Goal: Task Accomplishment & Management: Complete application form

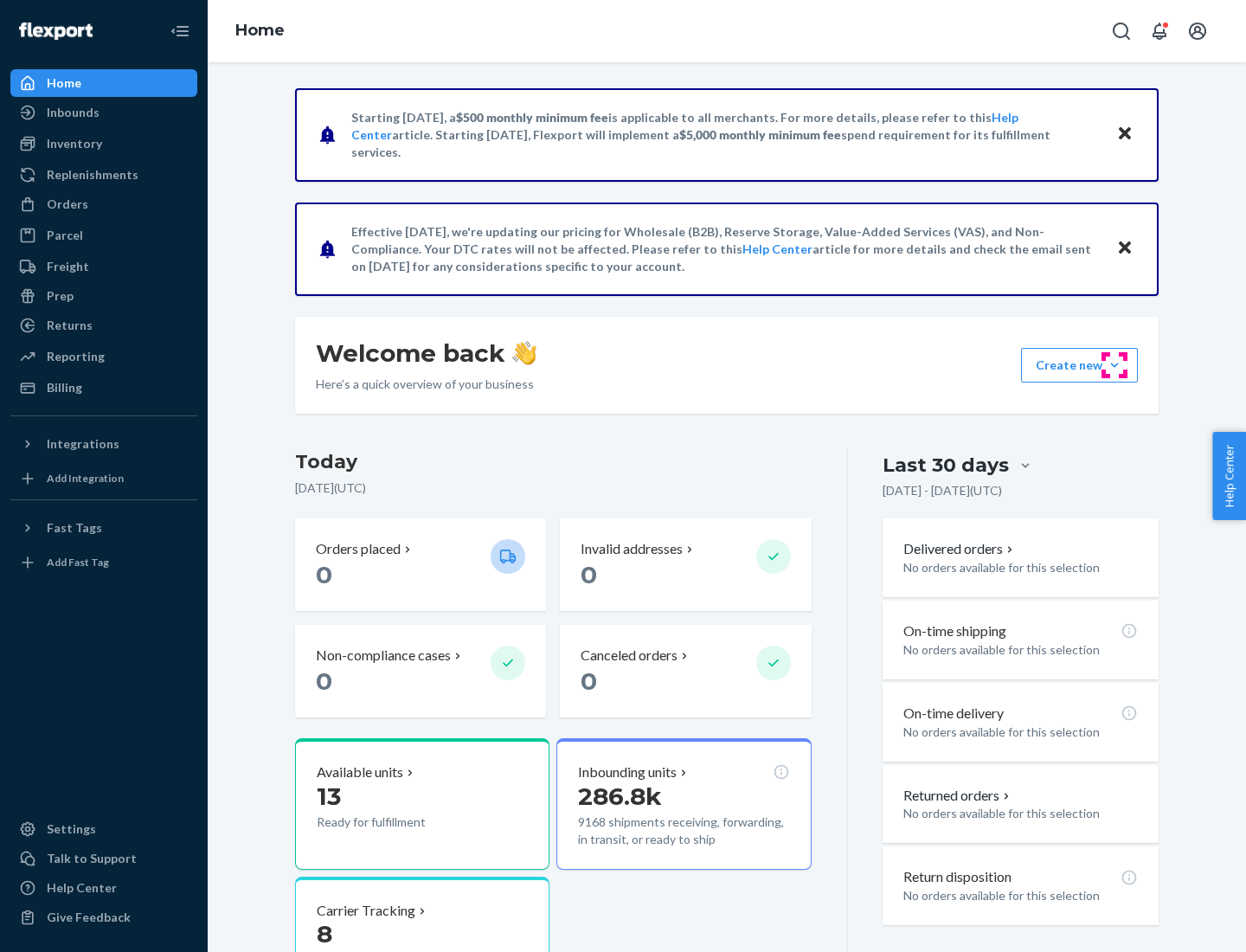
click at [1114, 366] on button "Create new Create new inbound Create new order Create new product" at bounding box center [1079, 365] width 117 height 34
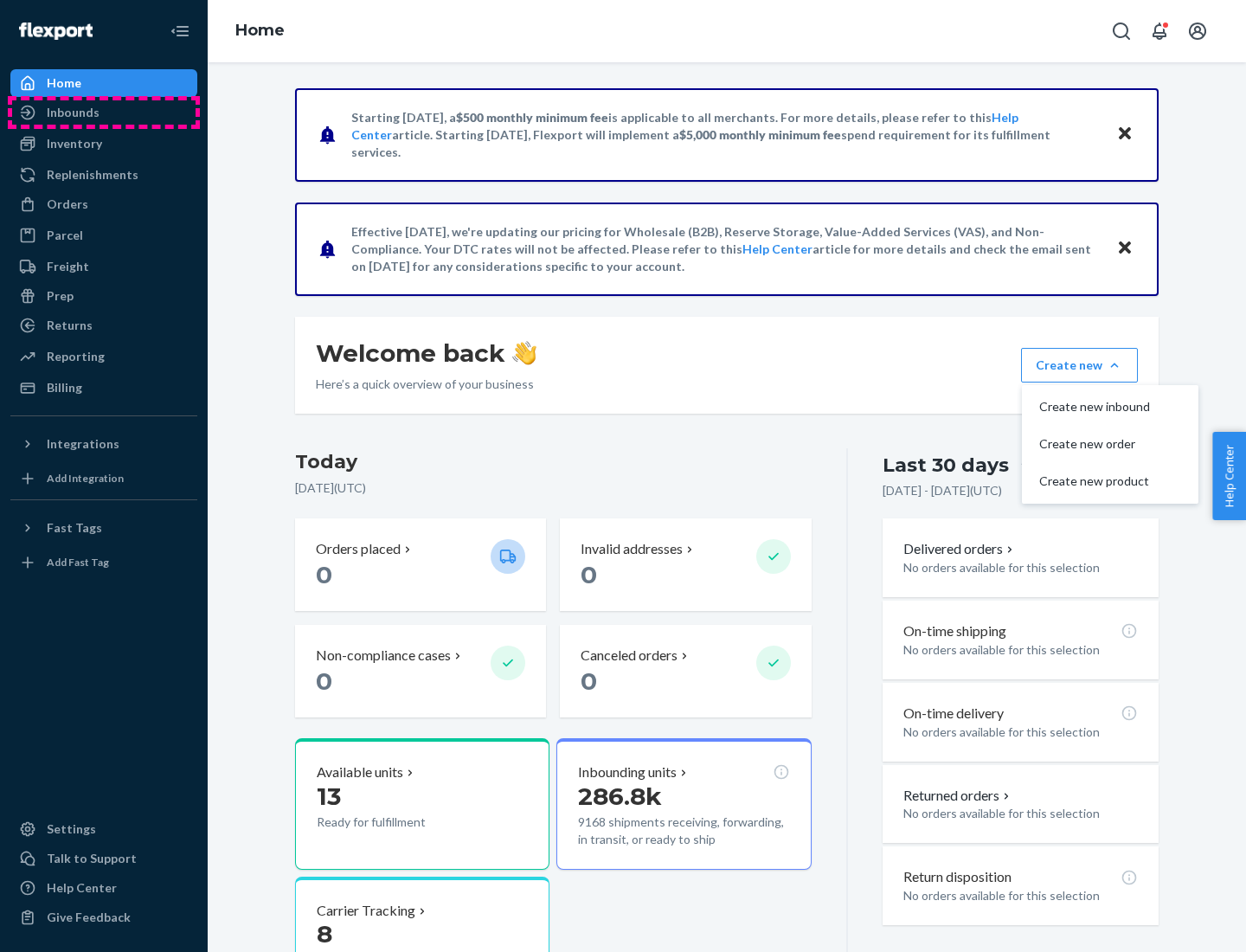
click at [104, 112] on div "Inbounds" at bounding box center [104, 112] width 184 height 24
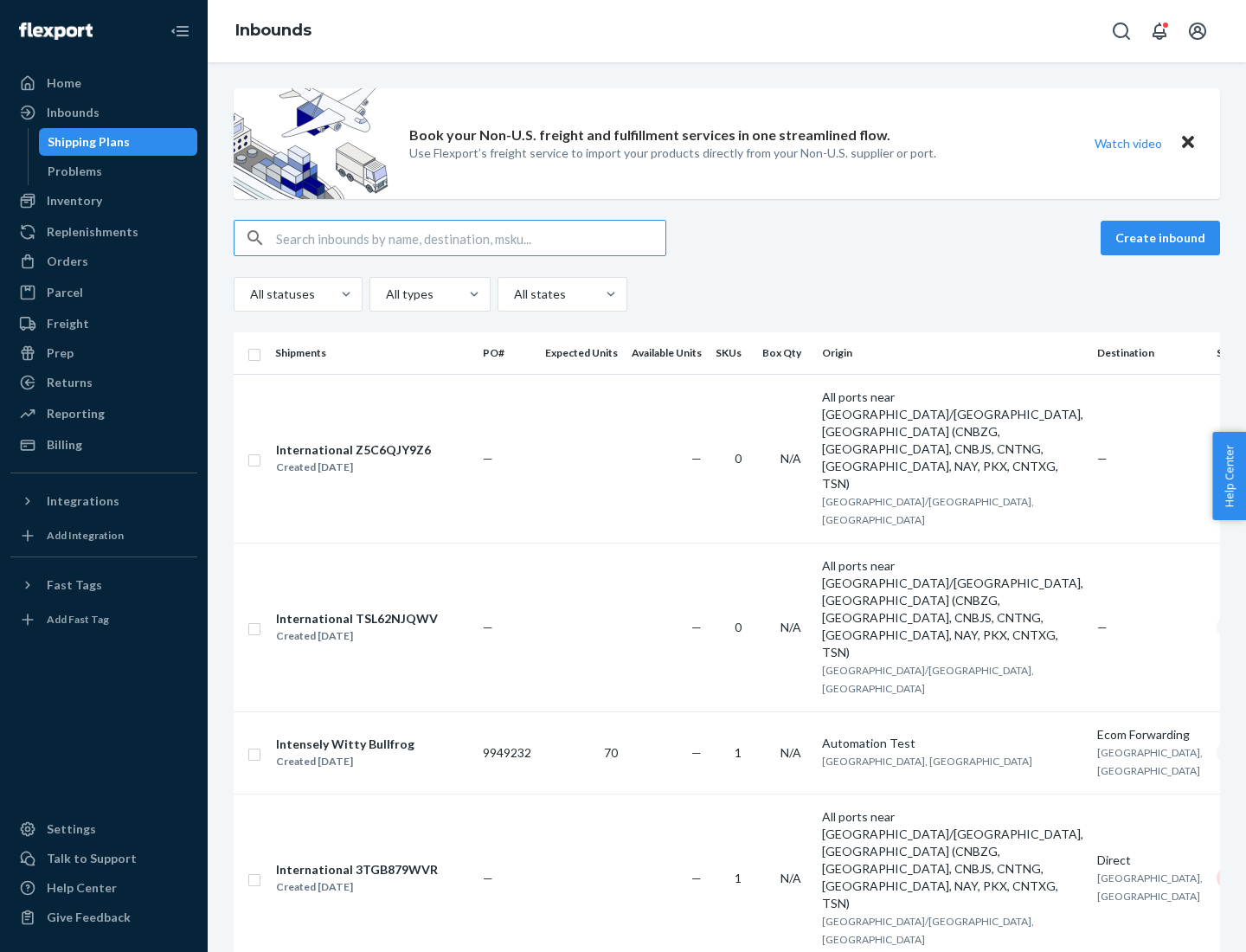
click at [1163, 238] on button "Create inbound" at bounding box center [1160, 238] width 120 height 34
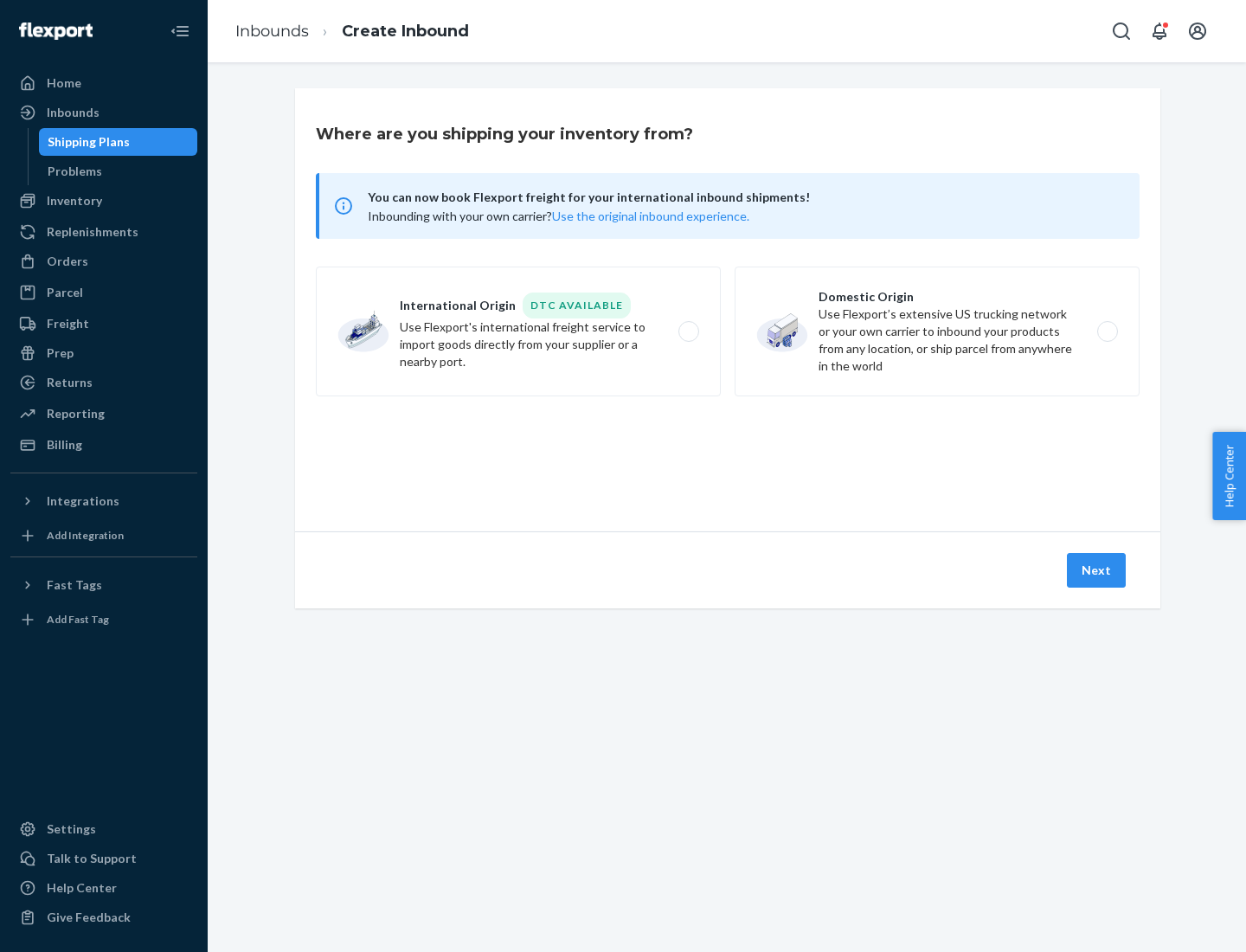
click at [937, 331] on label "Domestic Origin Use Flexport’s extensive US trucking network or your own carrie…" at bounding box center [937, 331] width 405 height 130
click at [1107, 331] on input "Domestic Origin Use Flexport’s extensive US trucking network or your own carrie…" at bounding box center [1112, 332] width 11 height 11
radio input "true"
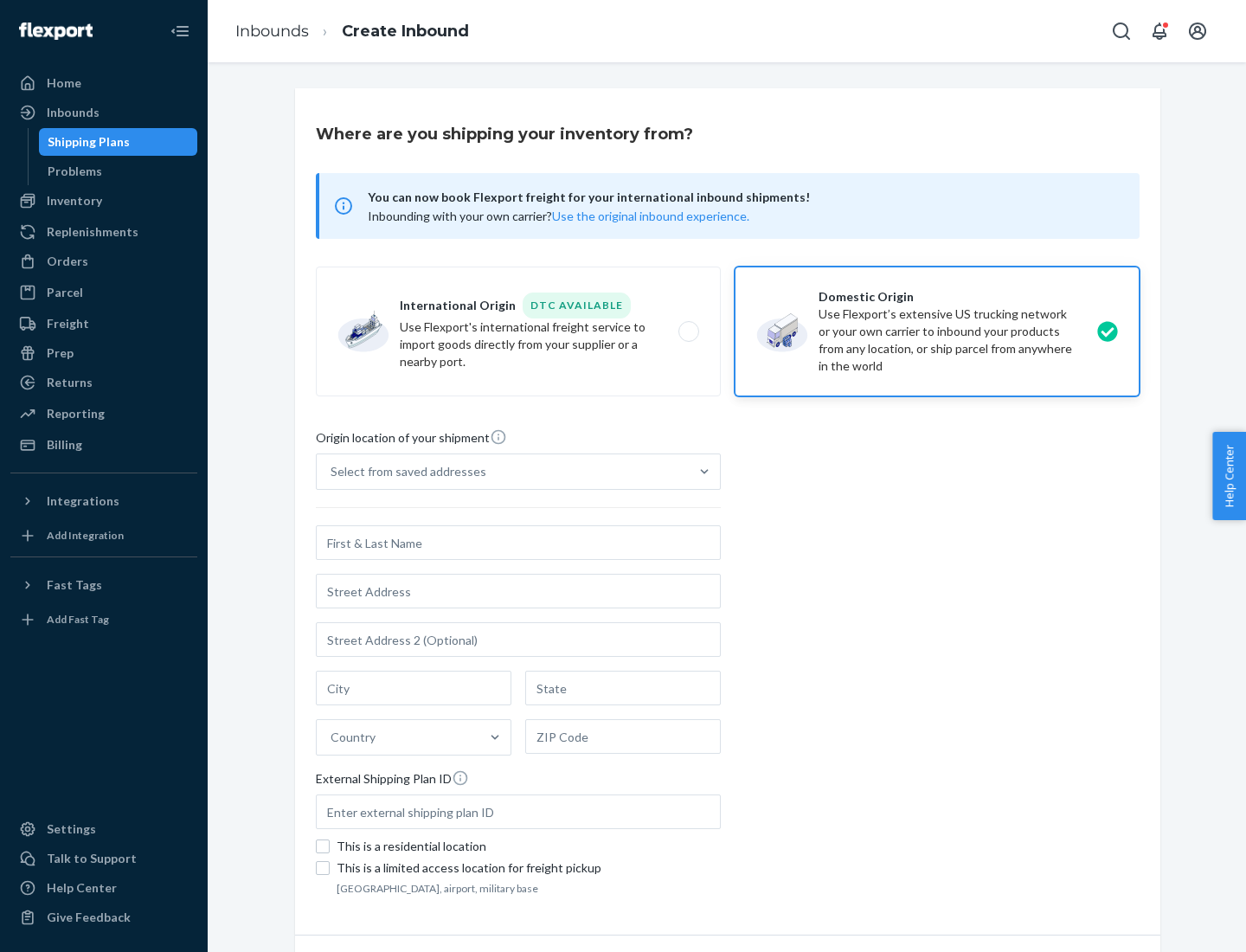
click at [405, 471] on div "Select from saved addresses" at bounding box center [408, 471] width 156 height 18
click at [332, 471] on input "Select from saved addresses" at bounding box center [331, 471] width 2 height 18
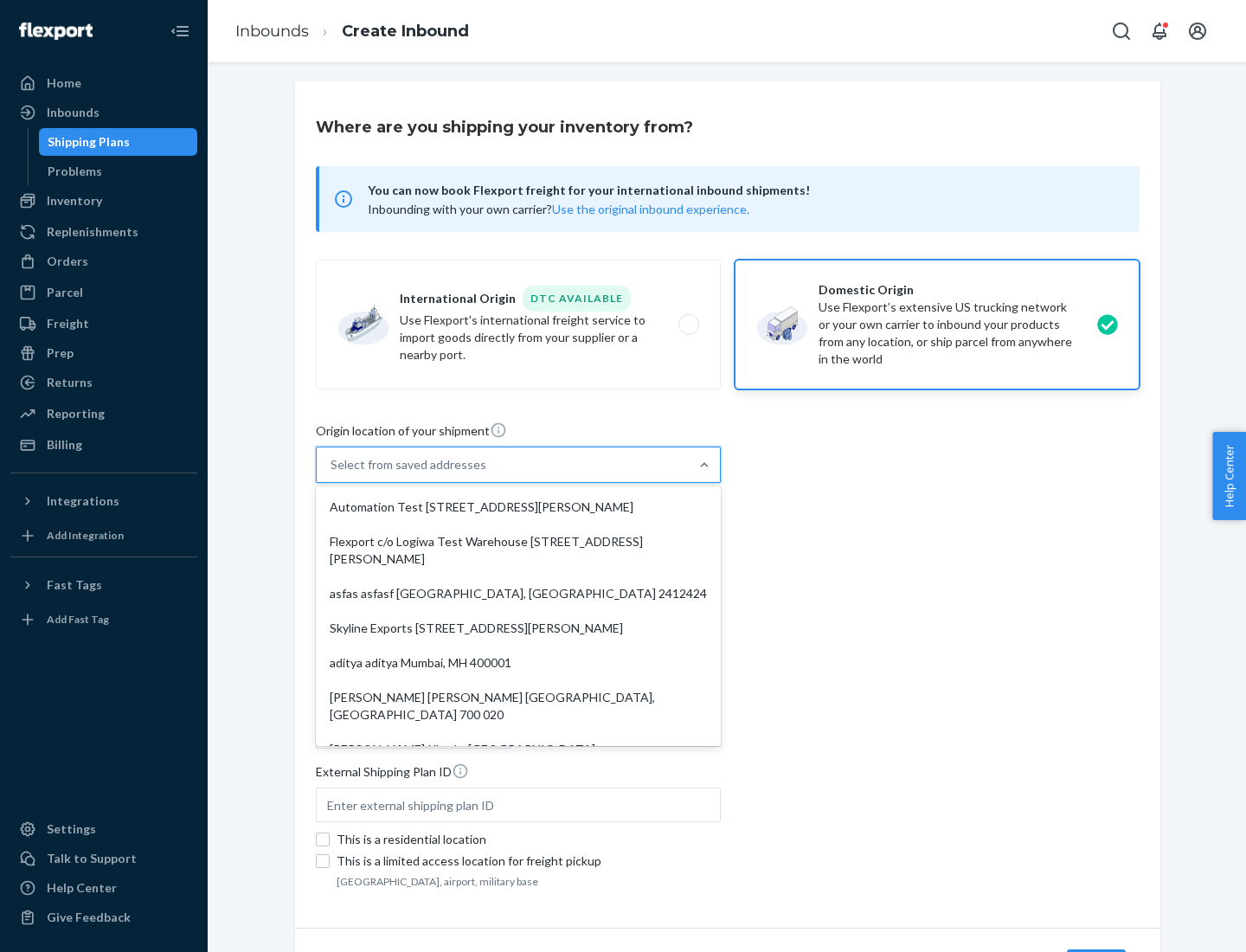
click at [519, 507] on div "Automation Test [STREET_ADDRESS][PERSON_NAME]" at bounding box center [518, 507] width 398 height 34
click at [332, 473] on input "option Automation Test [STREET_ADDRESS][PERSON_NAME]. 9 results available. Use …" at bounding box center [331, 464] width 2 height 18
type input "Automation Test"
type input "9th Floor"
type input "[GEOGRAPHIC_DATA]"
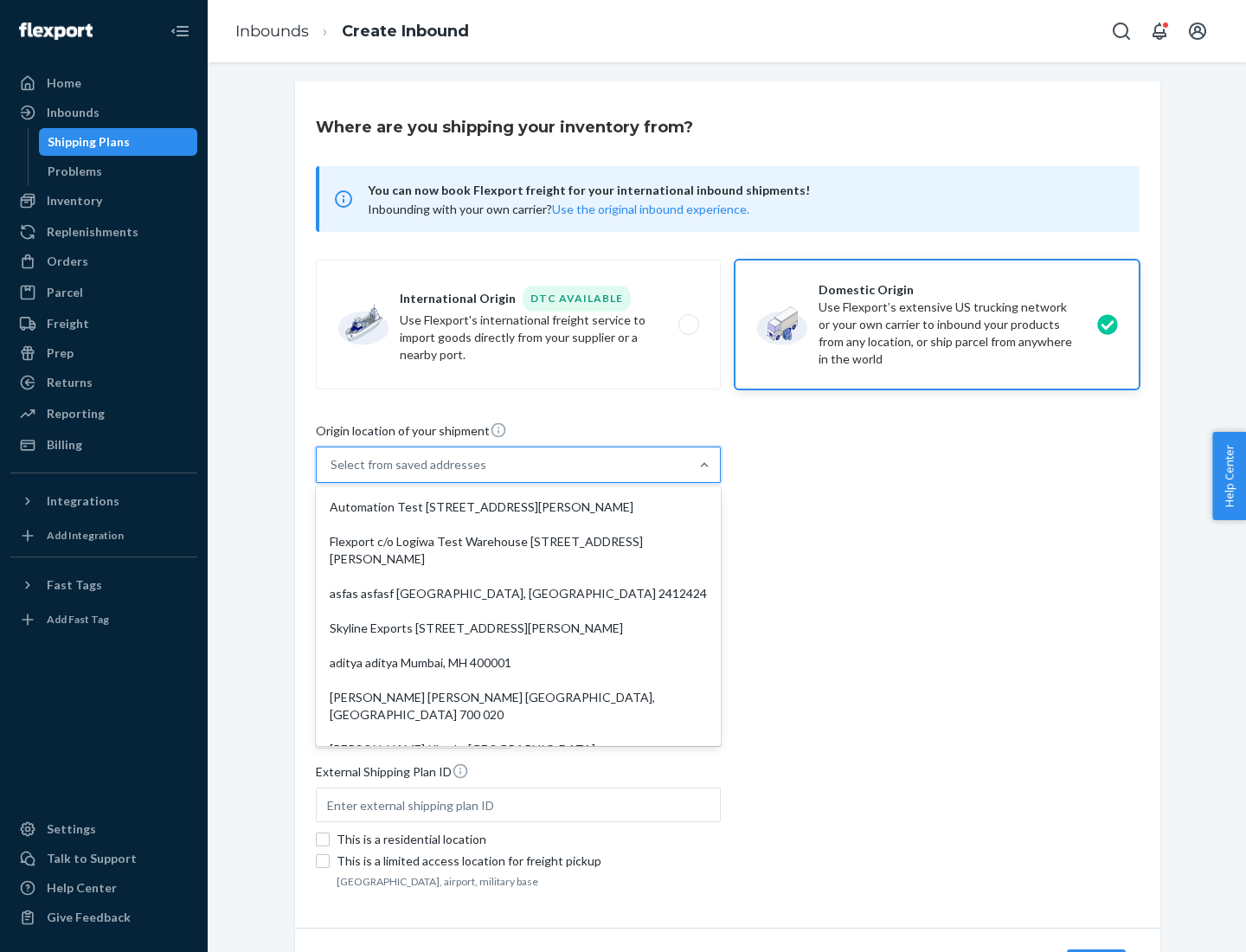
type input "CA"
type input "94104"
type input "[STREET_ADDRESS][PERSON_NAME]"
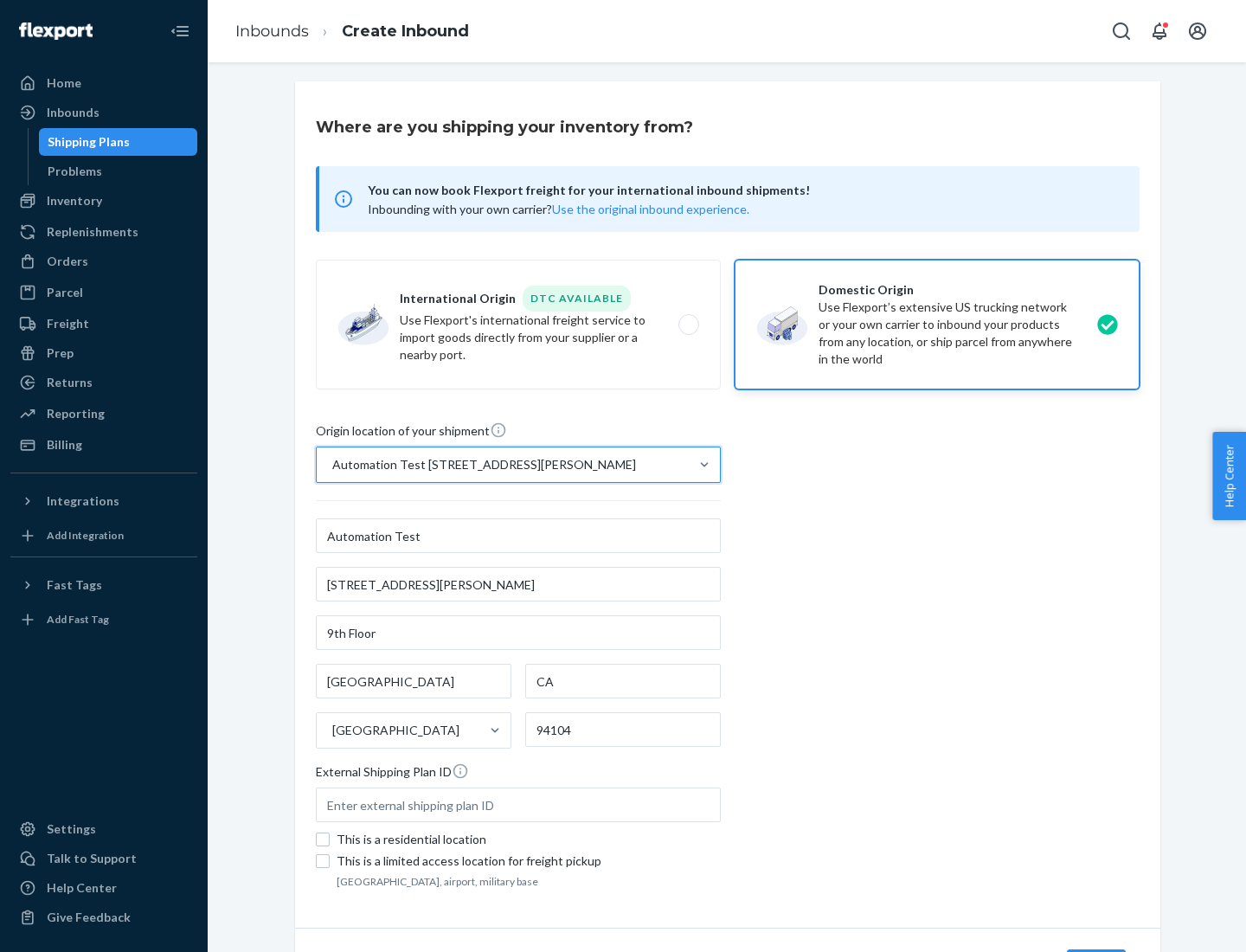
scroll to position [101, 0]
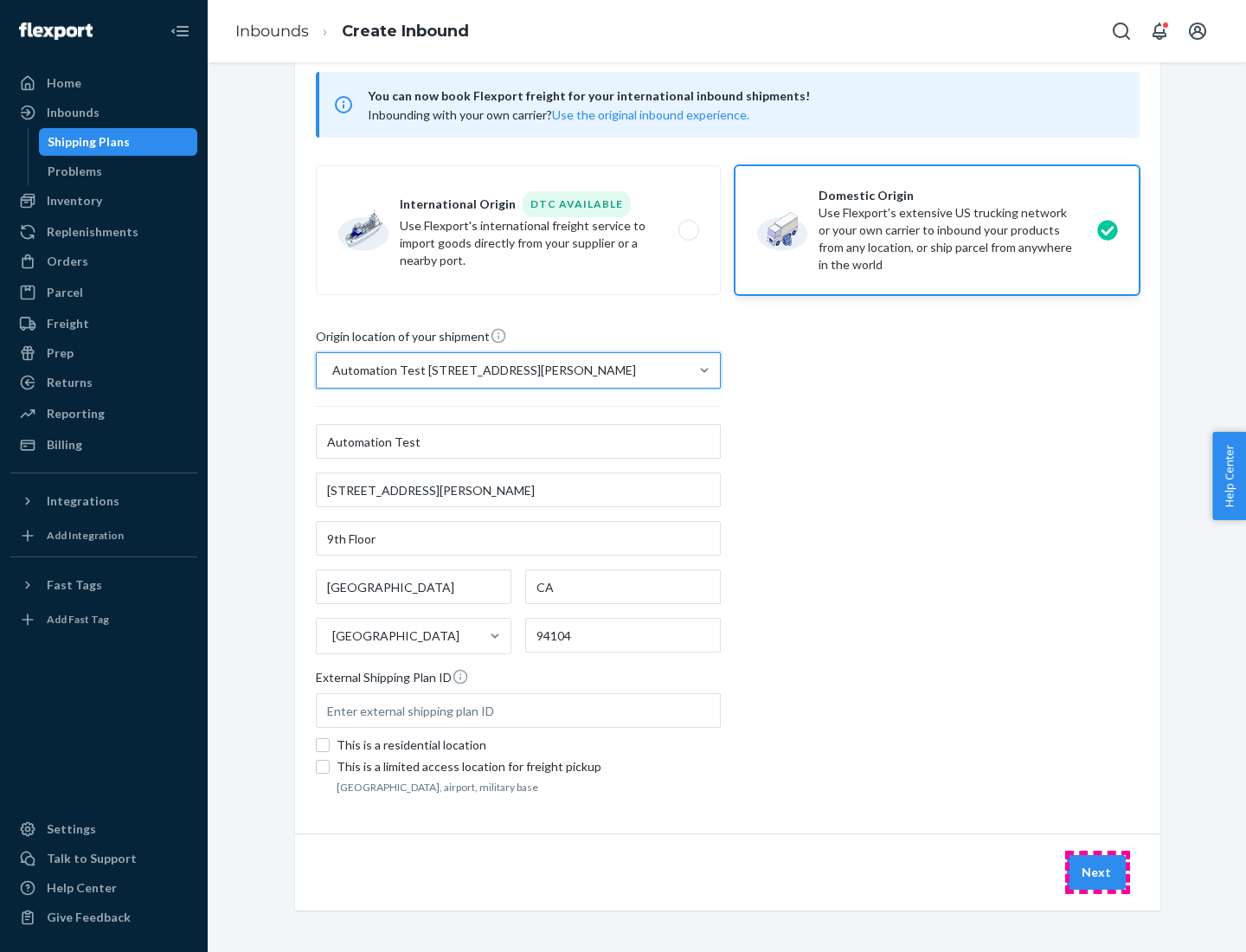
click at [1098, 872] on button "Next" at bounding box center [1096, 871] width 58 height 34
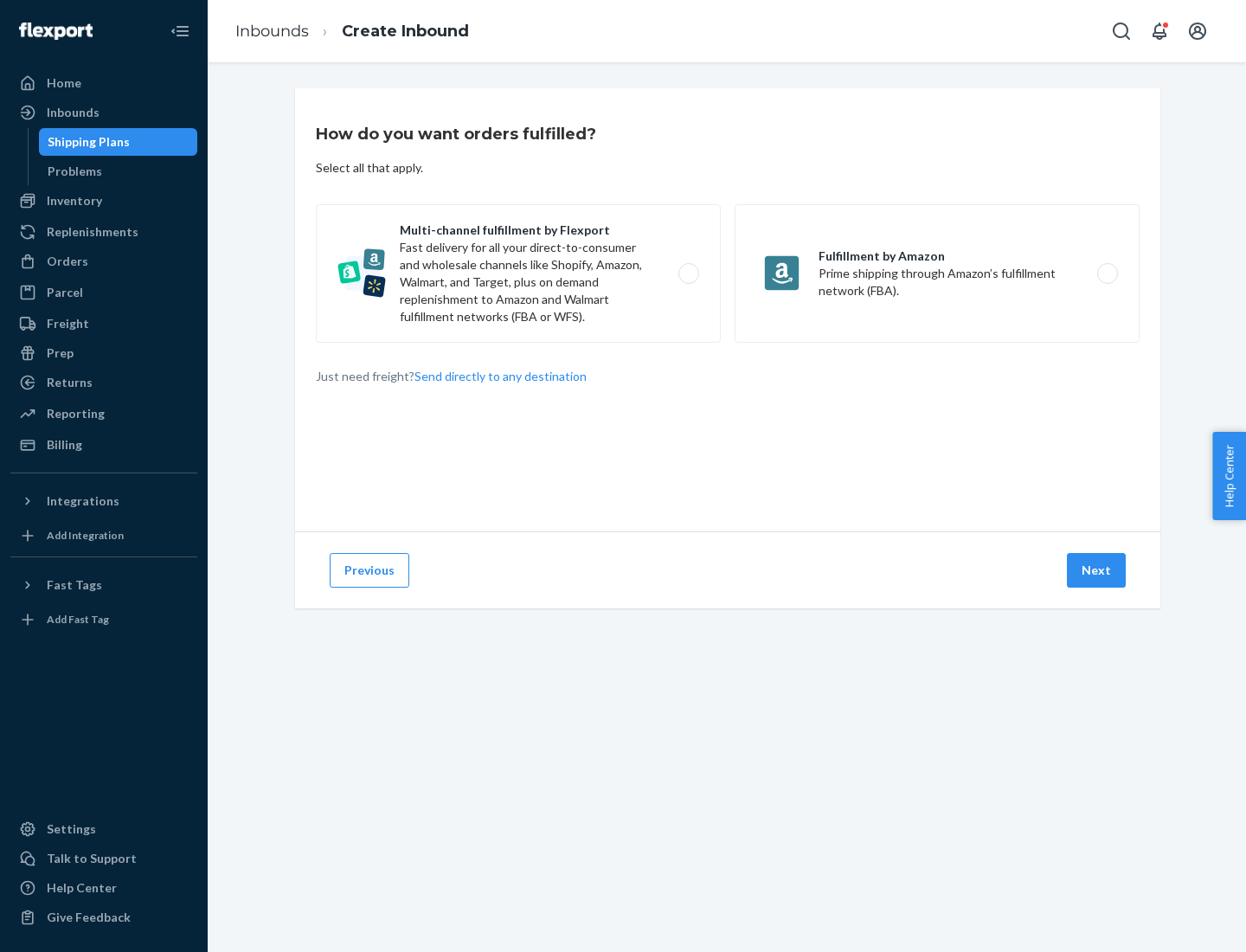
click at [519, 274] on label "Multi-channel fulfillment by Flexport Fast delivery for all your direct-to-cons…" at bounding box center [518, 273] width 405 height 138
click at [687, 274] on input "Multi-channel fulfillment by Flexport Fast delivery for all your direct-to-cons…" at bounding box center [693, 274] width 11 height 11
radio input "true"
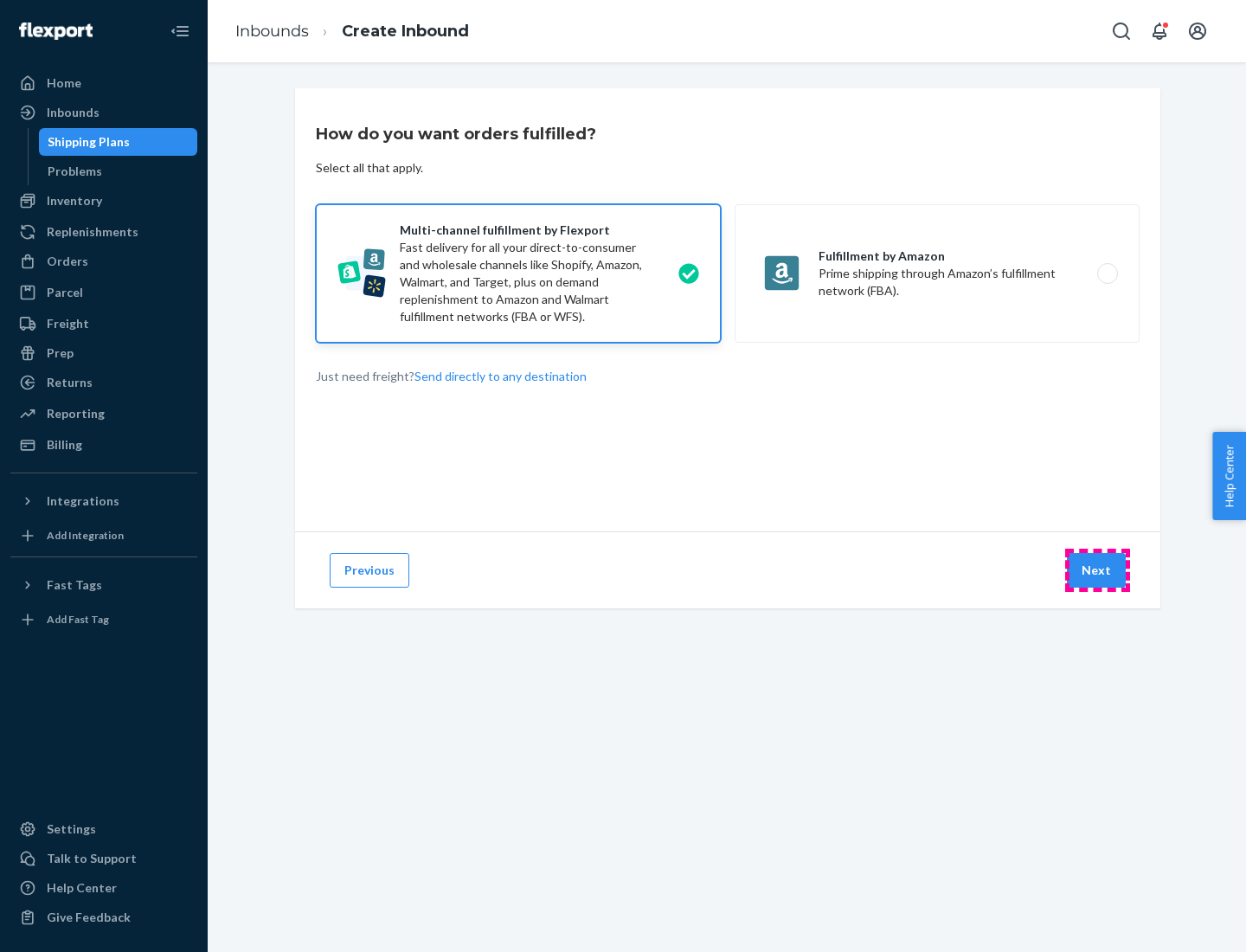
click at [1098, 571] on button "Next" at bounding box center [1096, 570] width 58 height 34
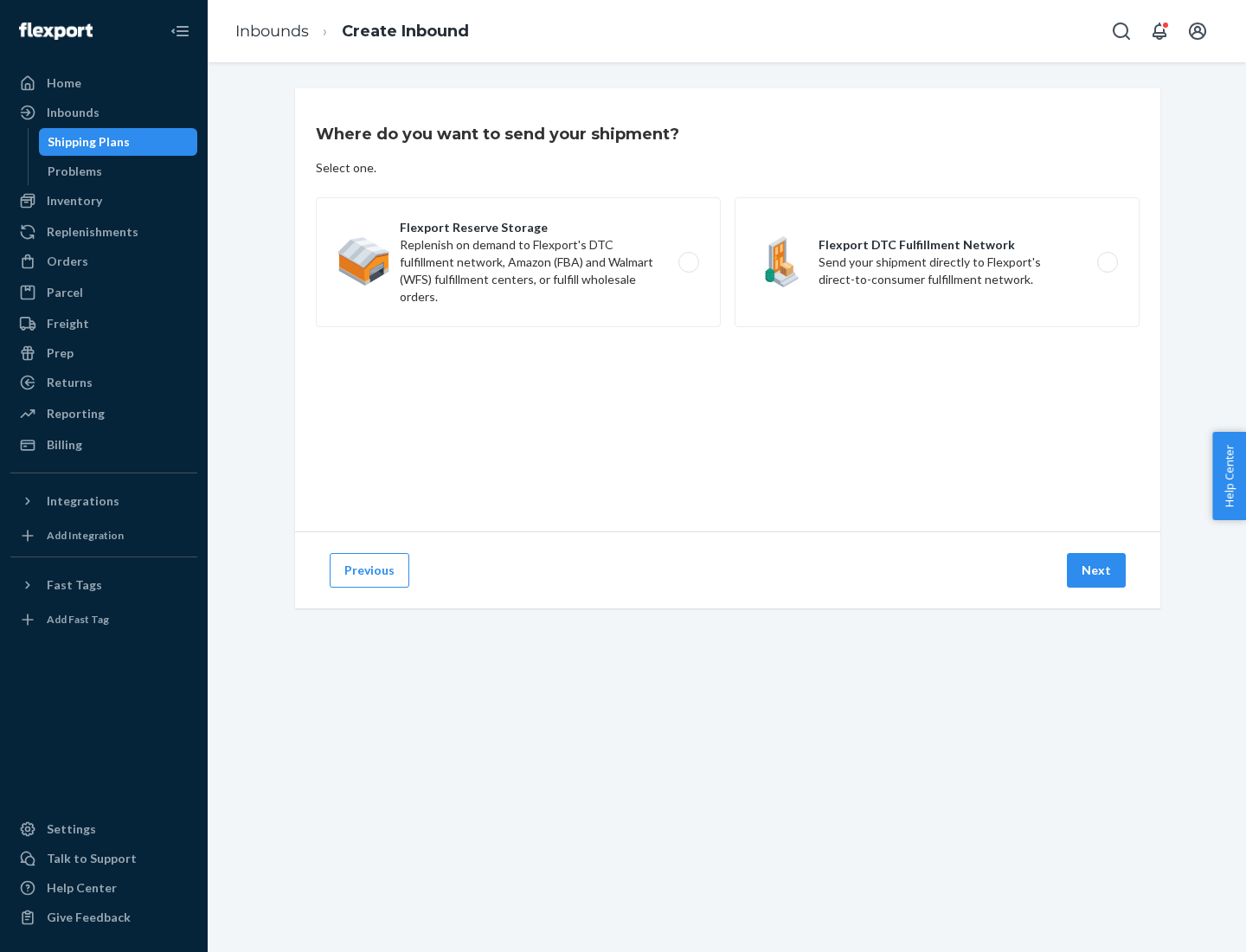
click at [937, 263] on label "Flexport DTC Fulfillment Network Send your shipment directly to Flexport's dire…" at bounding box center [937, 263] width 405 height 130
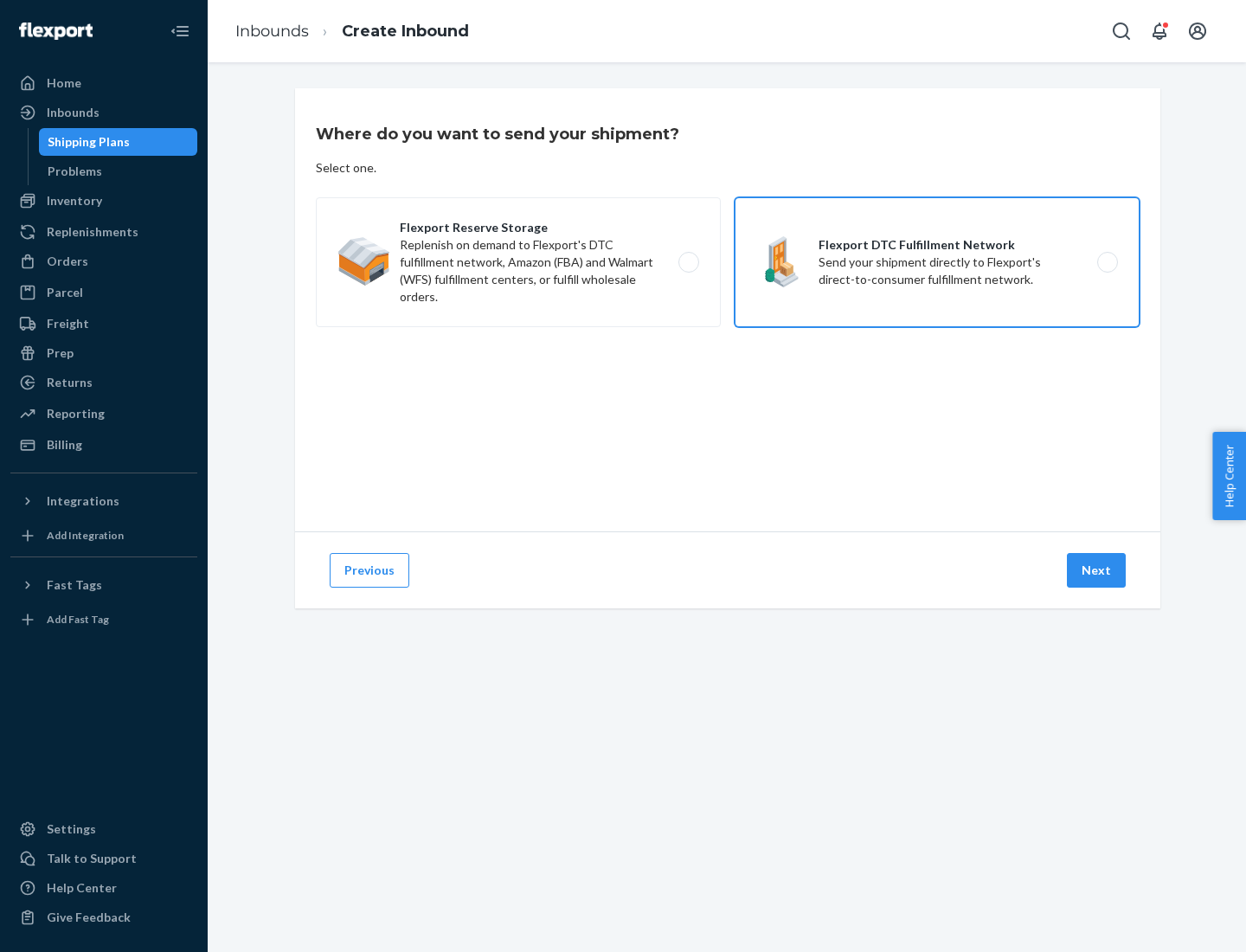
click at [1107, 263] on input "Flexport DTC Fulfillment Network Send your shipment directly to Flexport's dire…" at bounding box center [1112, 263] width 11 height 11
radio input "true"
click at [1098, 571] on button "Next" at bounding box center [1096, 570] width 58 height 34
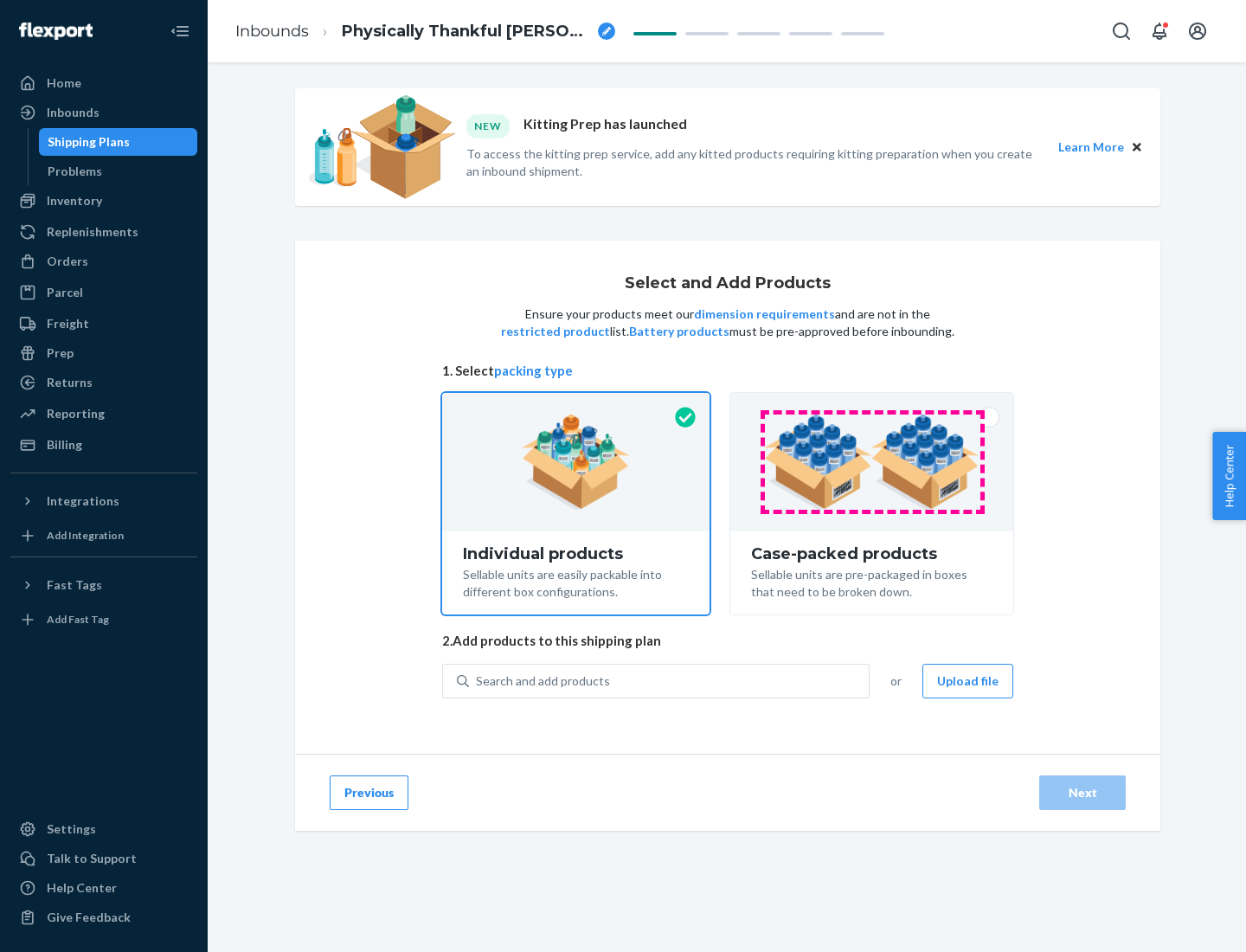
click at [872, 462] on img at bounding box center [871, 462] width 215 height 96
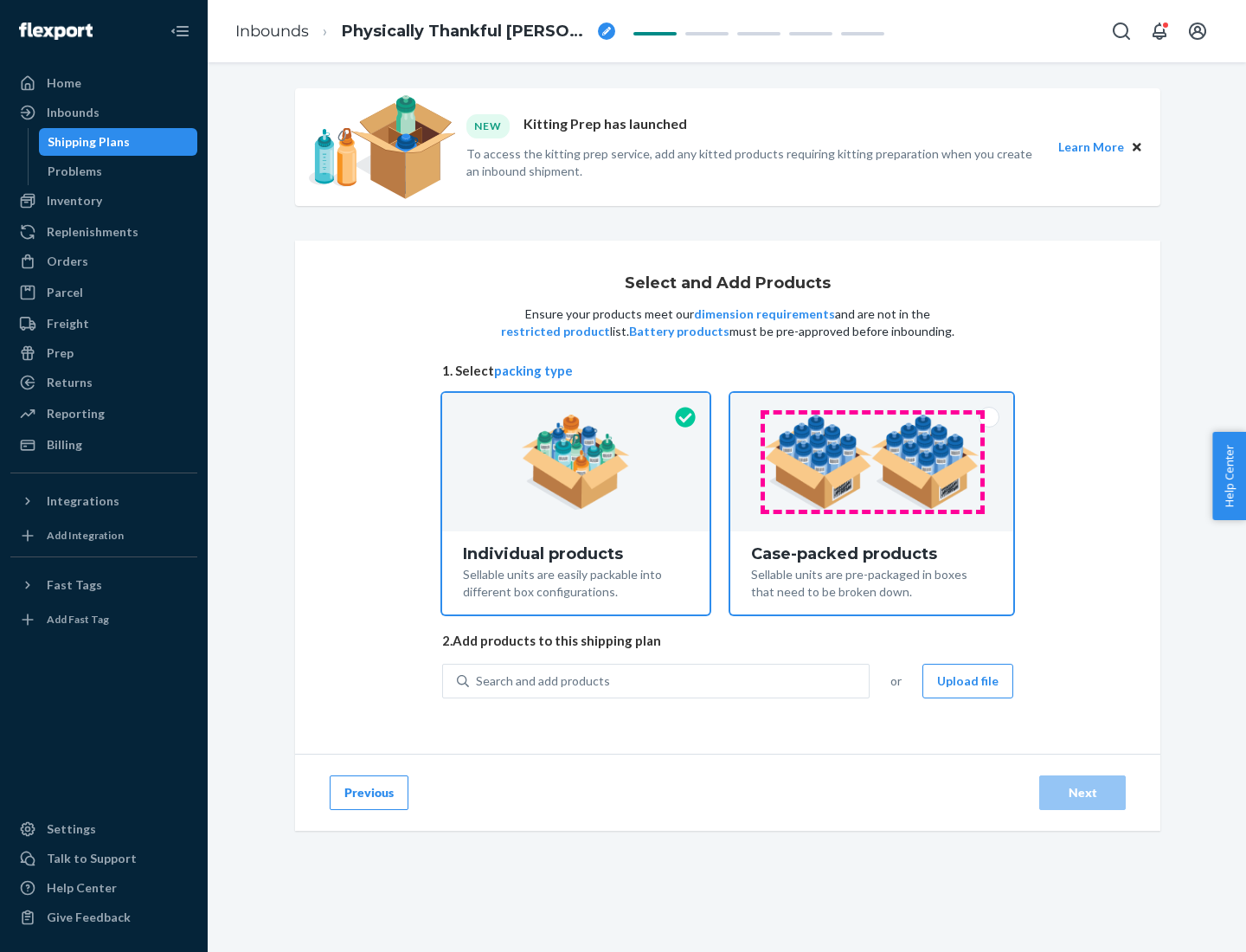
click at [872, 405] on input "Case-packed products Sellable units are pre-packaged in boxes that need to be b…" at bounding box center [872, 398] width 11 height 11
radio input "true"
radio input "false"
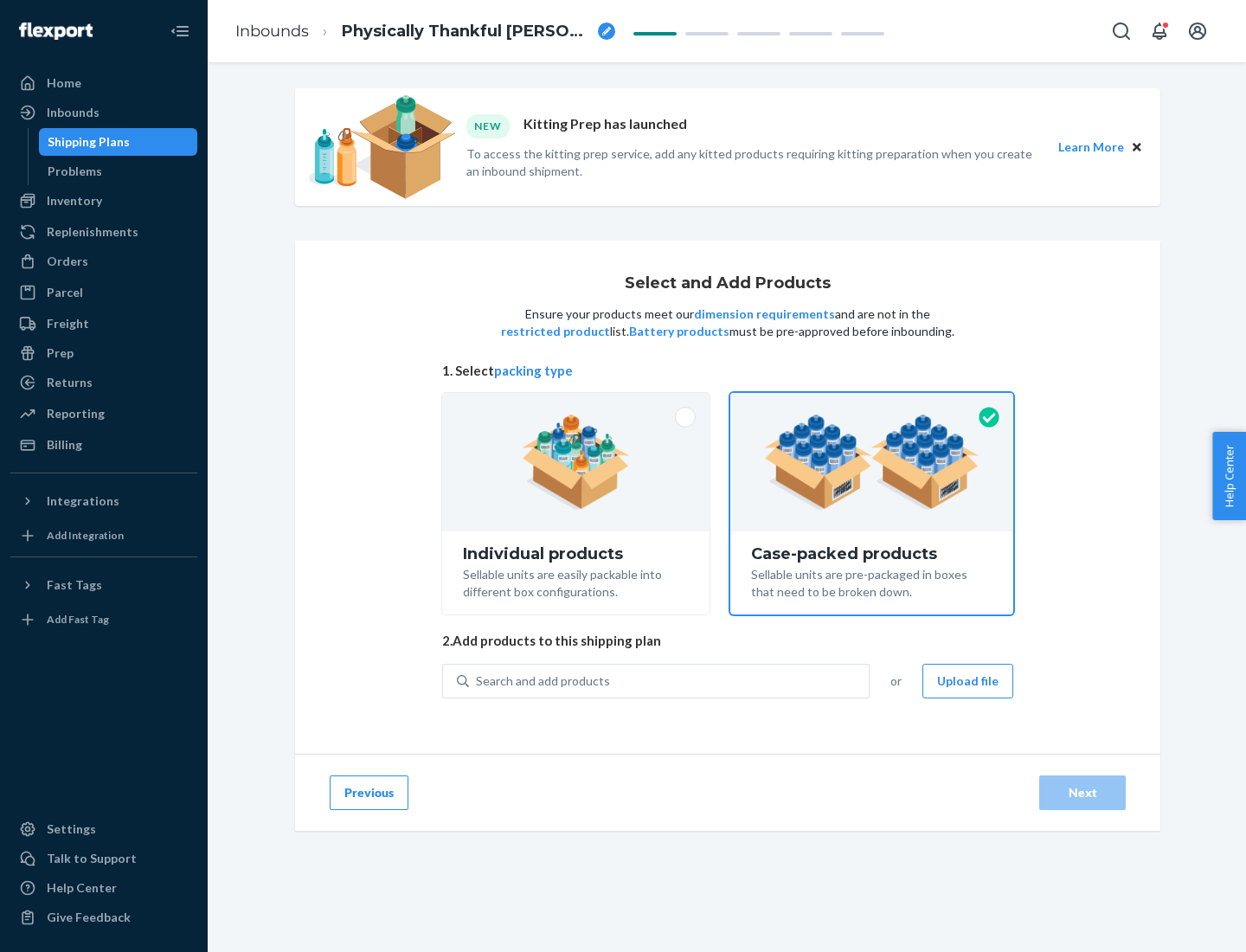
click at [670, 680] on div "Search and add products" at bounding box center [668, 681] width 400 height 32
click at [478, 680] on input "Search and add products" at bounding box center [477, 681] width 2 height 18
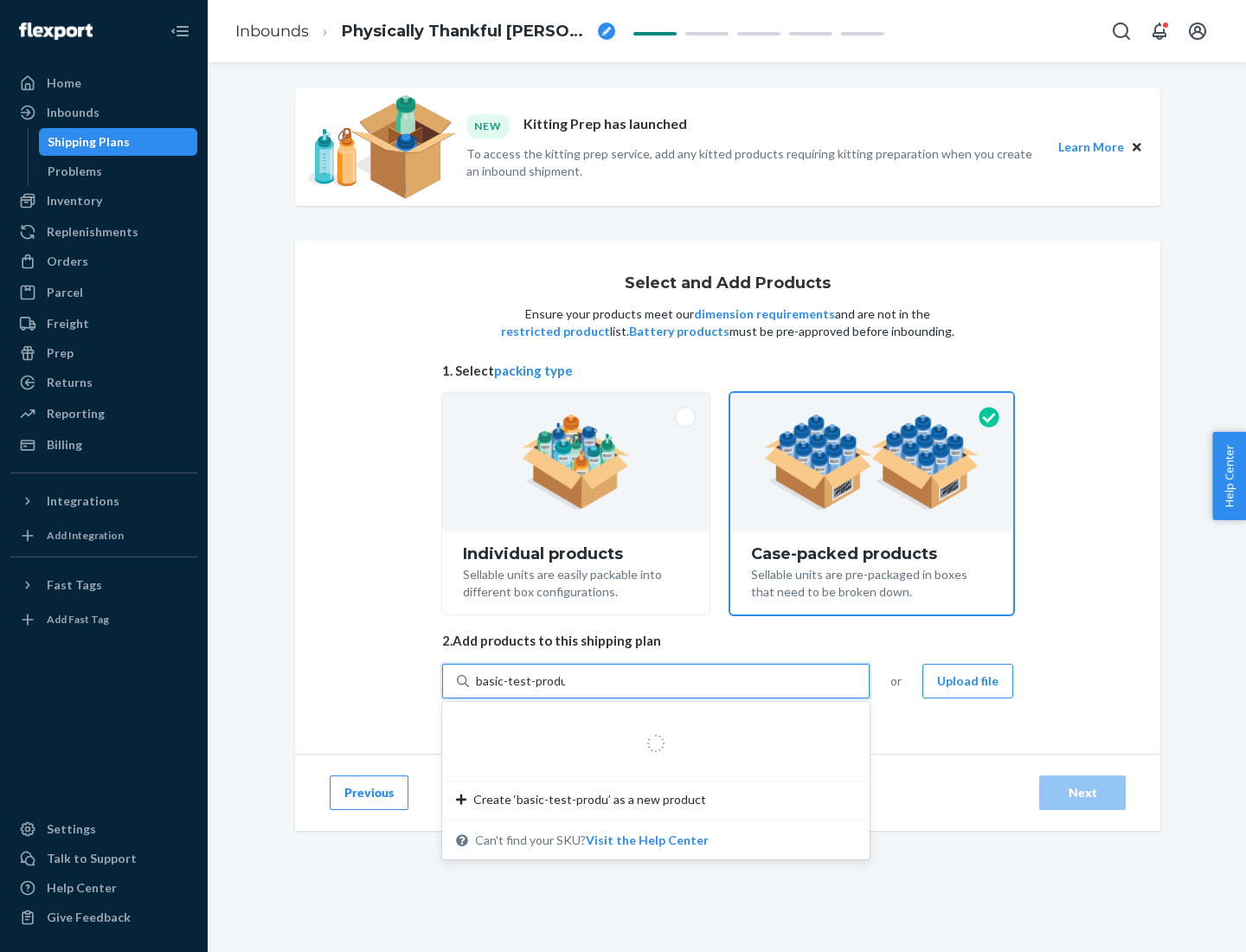
type input "basic-test-product-1"
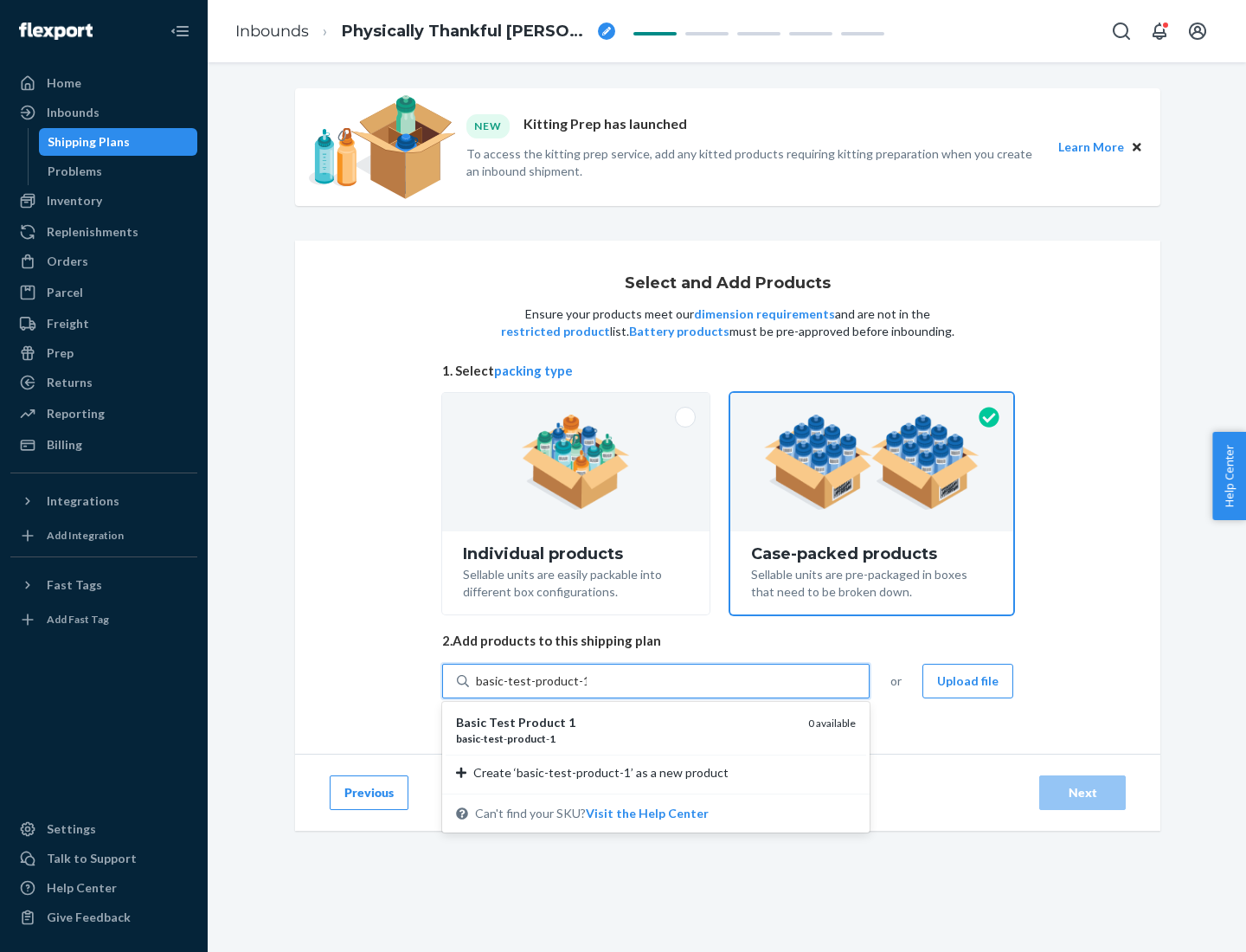
click at [625, 738] on div "basic - test - product - 1" at bounding box center [624, 739] width 339 height 15
click at [586, 689] on input "basic-test-product-1" at bounding box center [531, 681] width 110 height 18
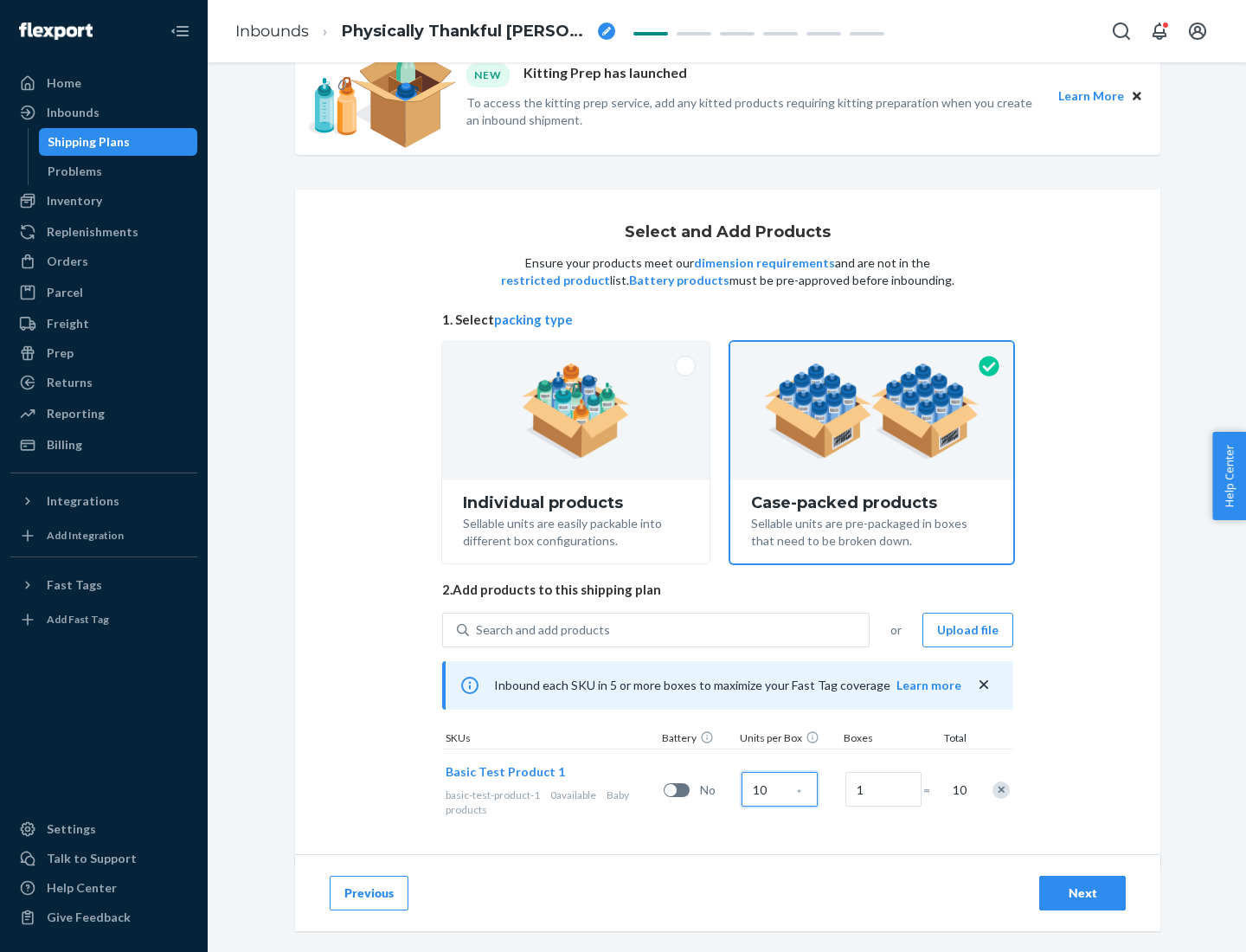
scroll to position [62, 0]
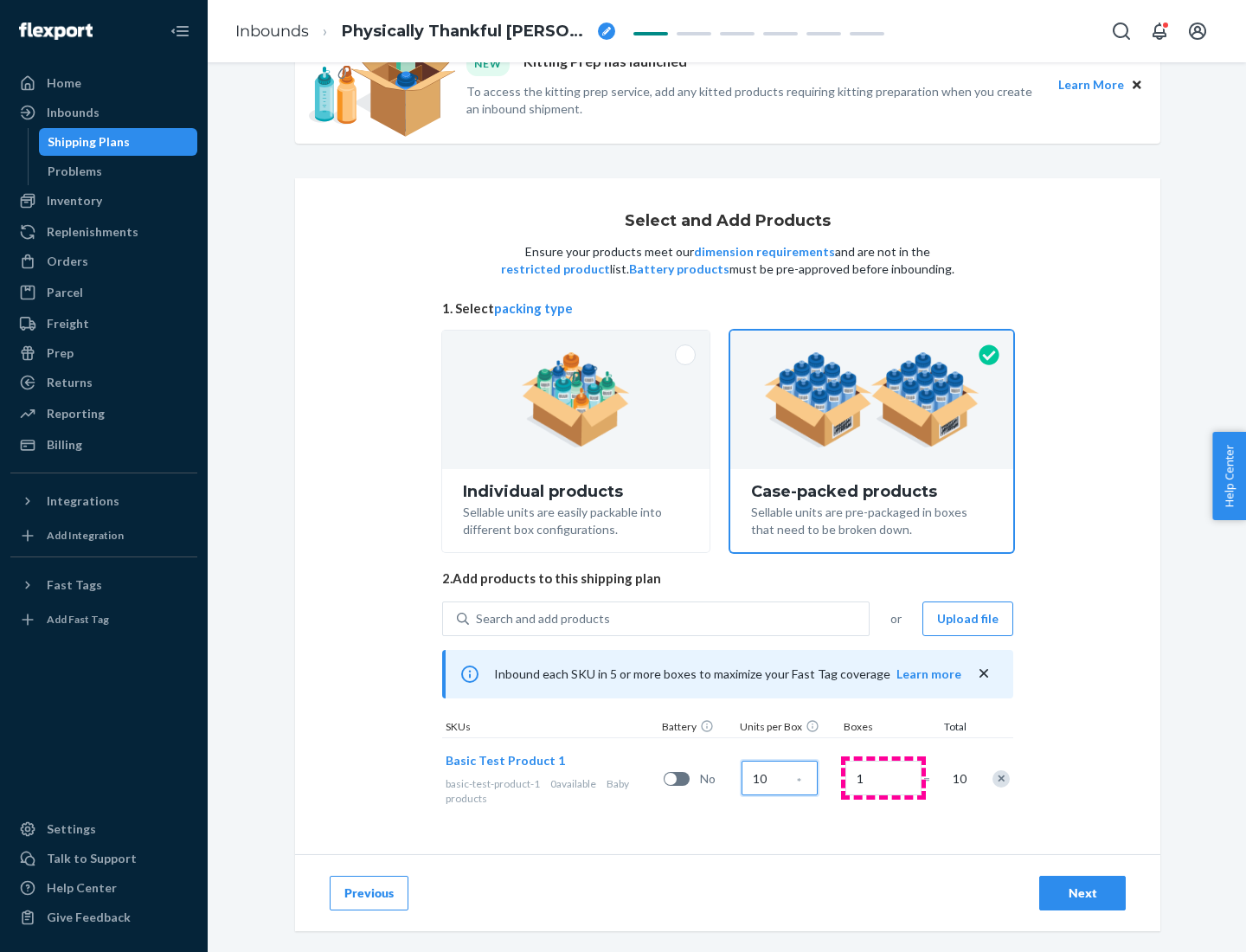
type input "10"
type input "7"
click at [1083, 893] on div "Next" at bounding box center [1083, 893] width 58 height 18
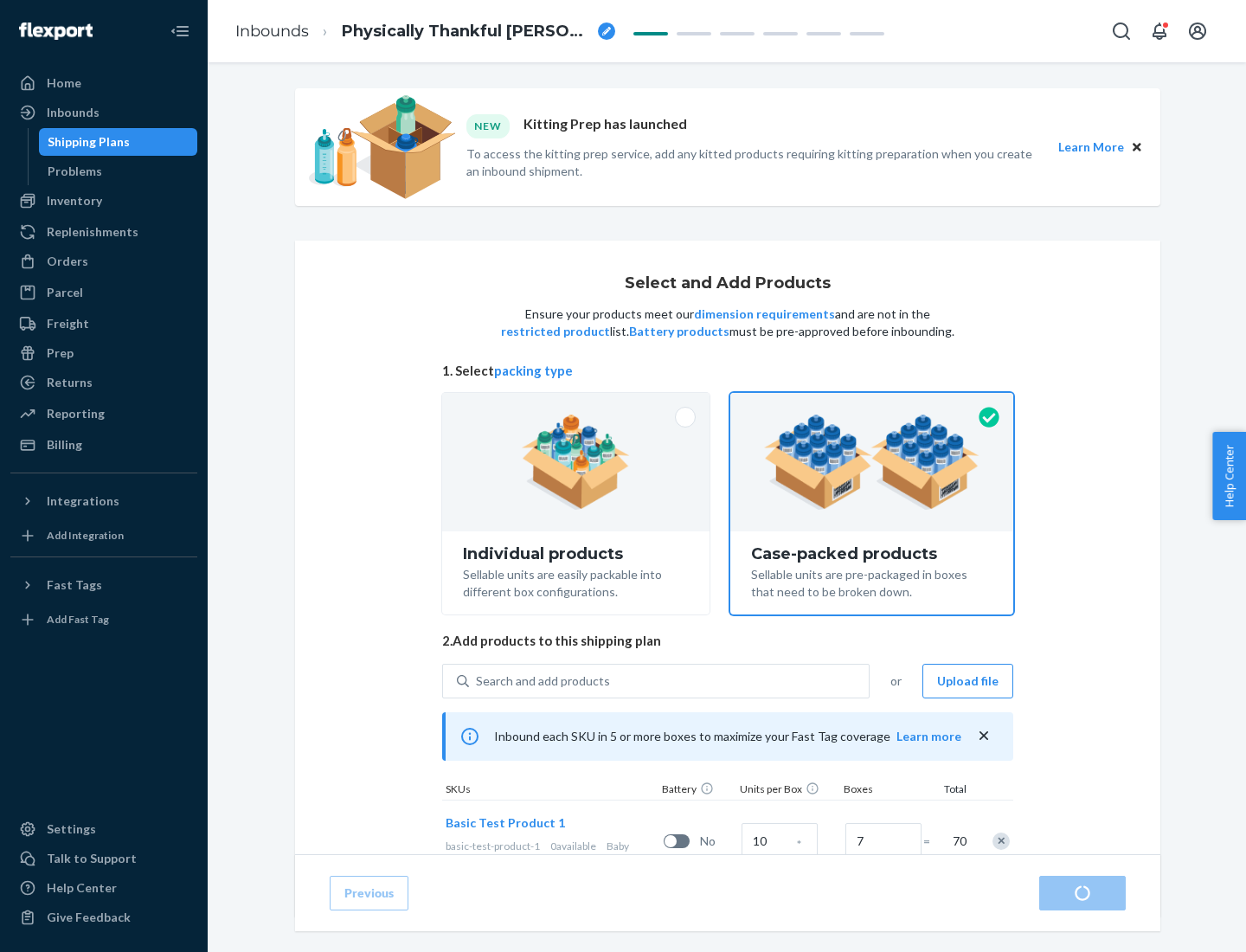
radio input "true"
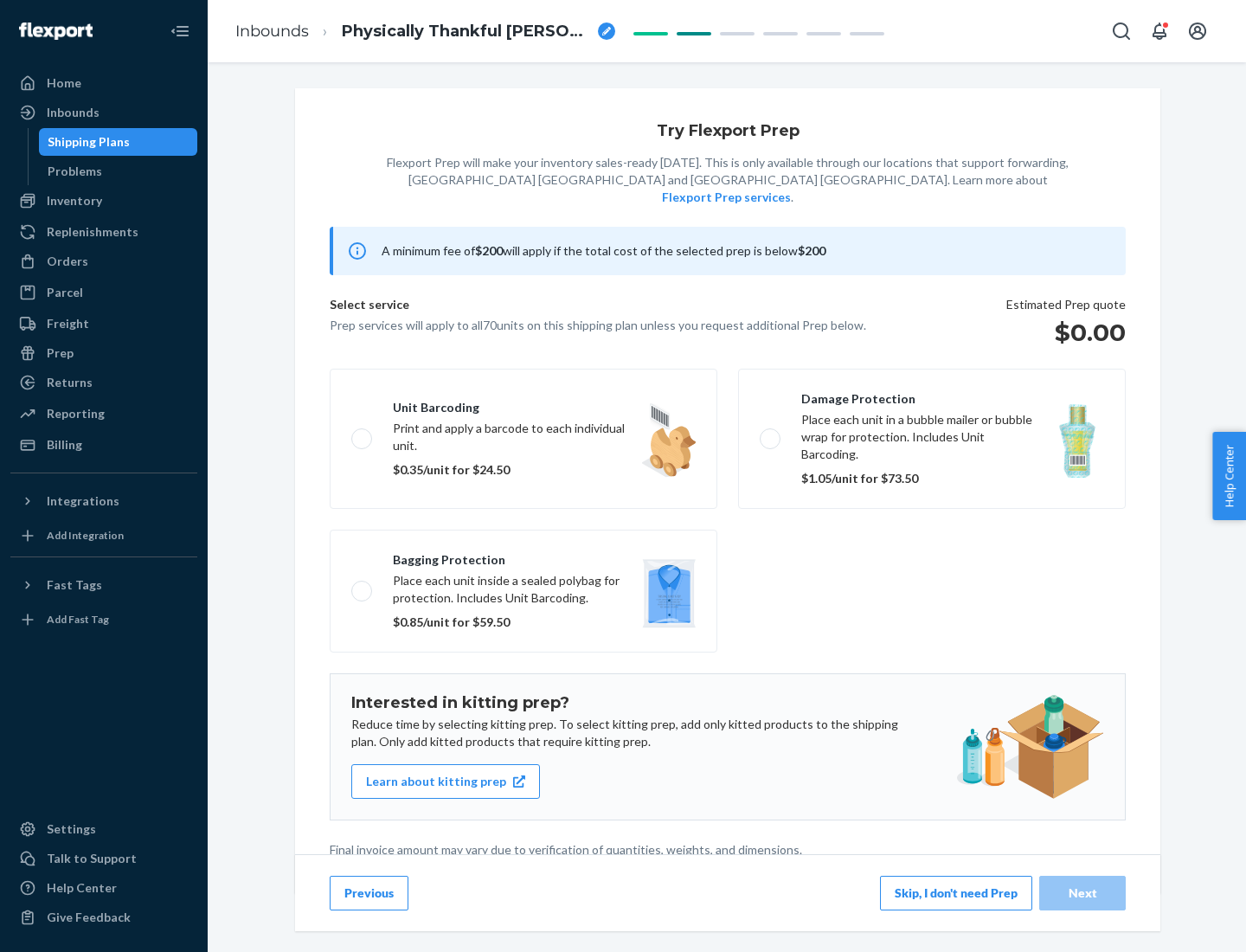
scroll to position [5, 0]
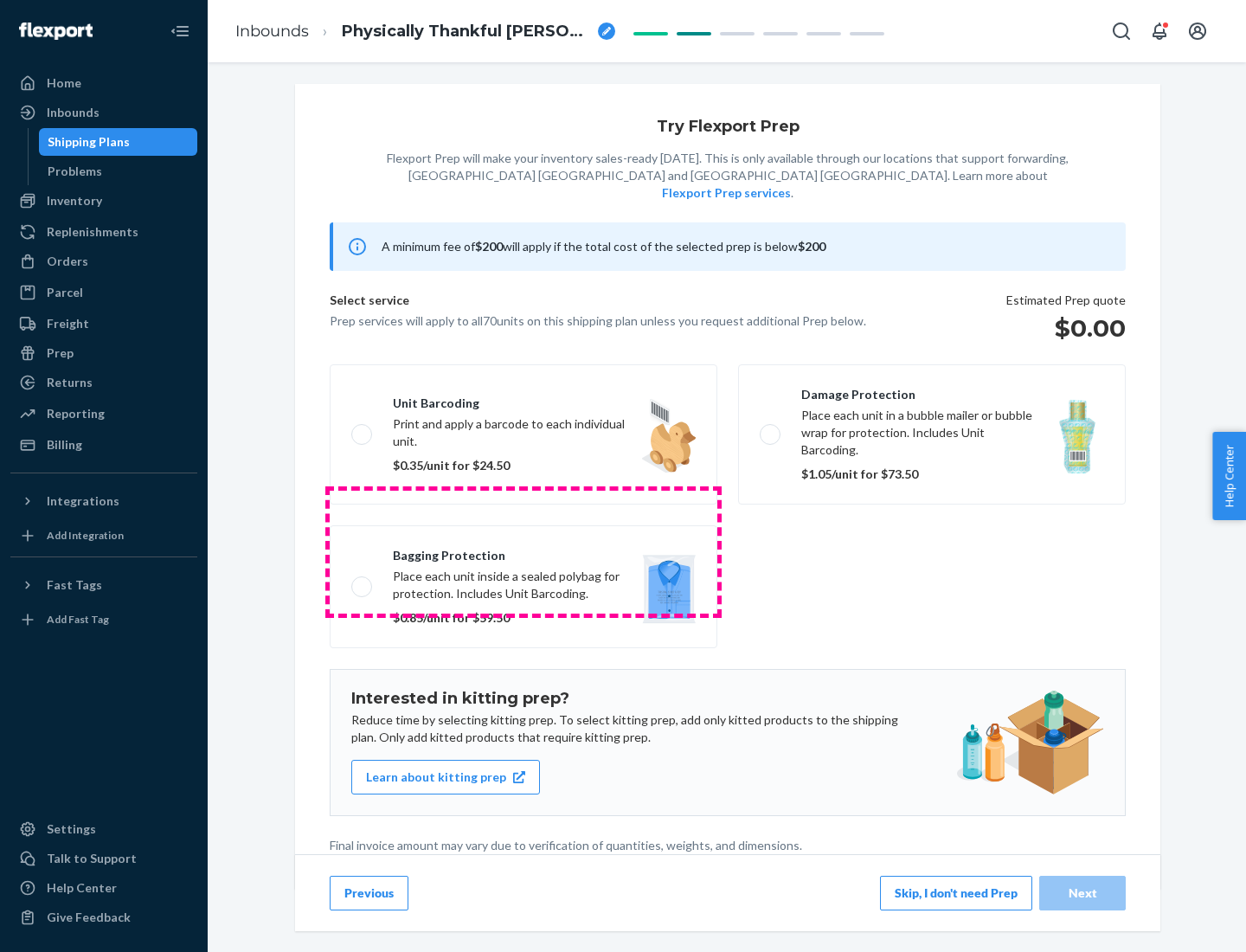
click at [523, 551] on label "Bagging protection Place each unit inside a sealed polybag for protection. Incl…" at bounding box center [523, 586] width 388 height 122
click at [363, 581] on input "Bagging protection Place each unit inside a sealed polybag for protection. Incl…" at bounding box center [357, 586] width 11 height 11
checkbox input "true"
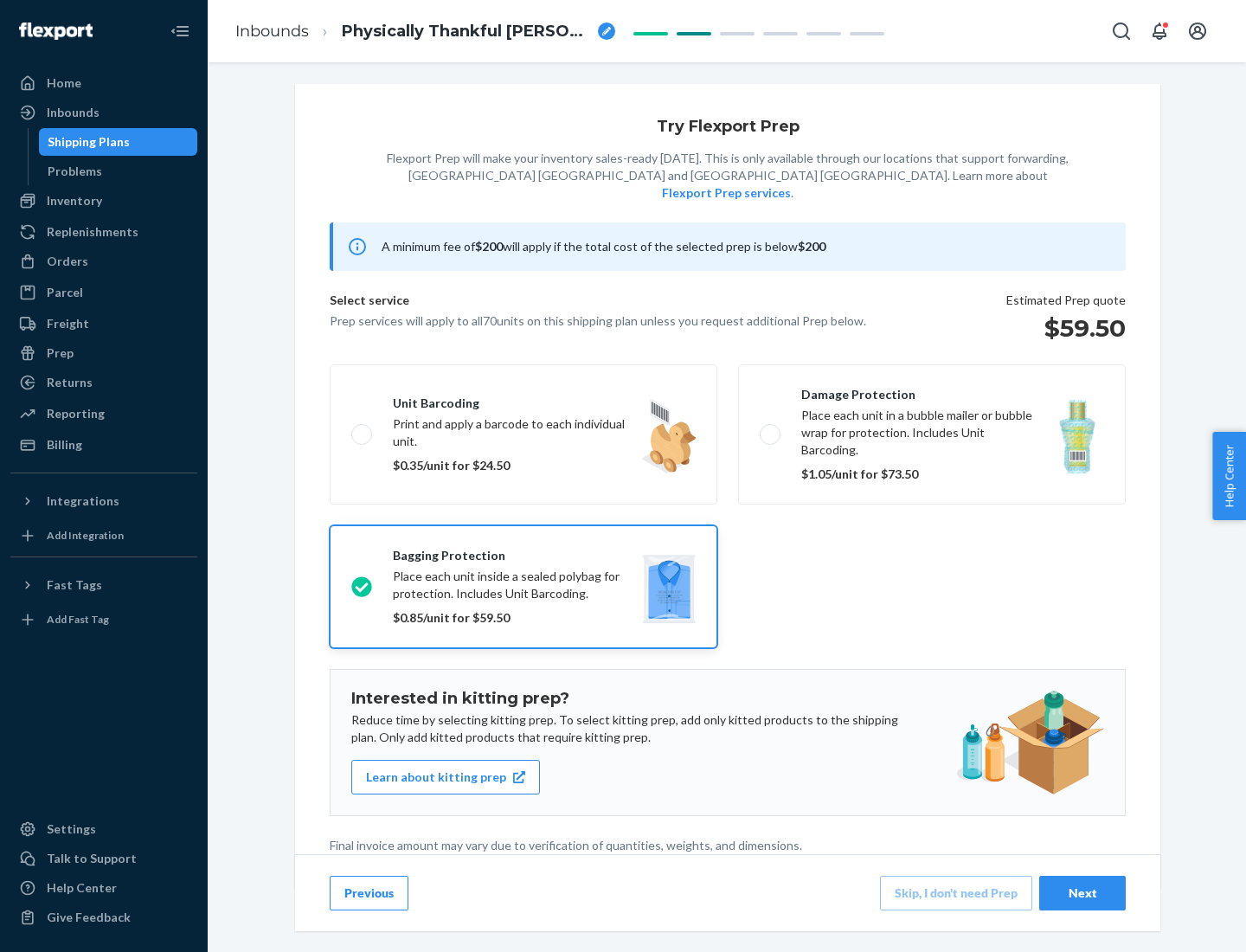
click at [1083, 892] on div "Next" at bounding box center [1083, 893] width 58 height 18
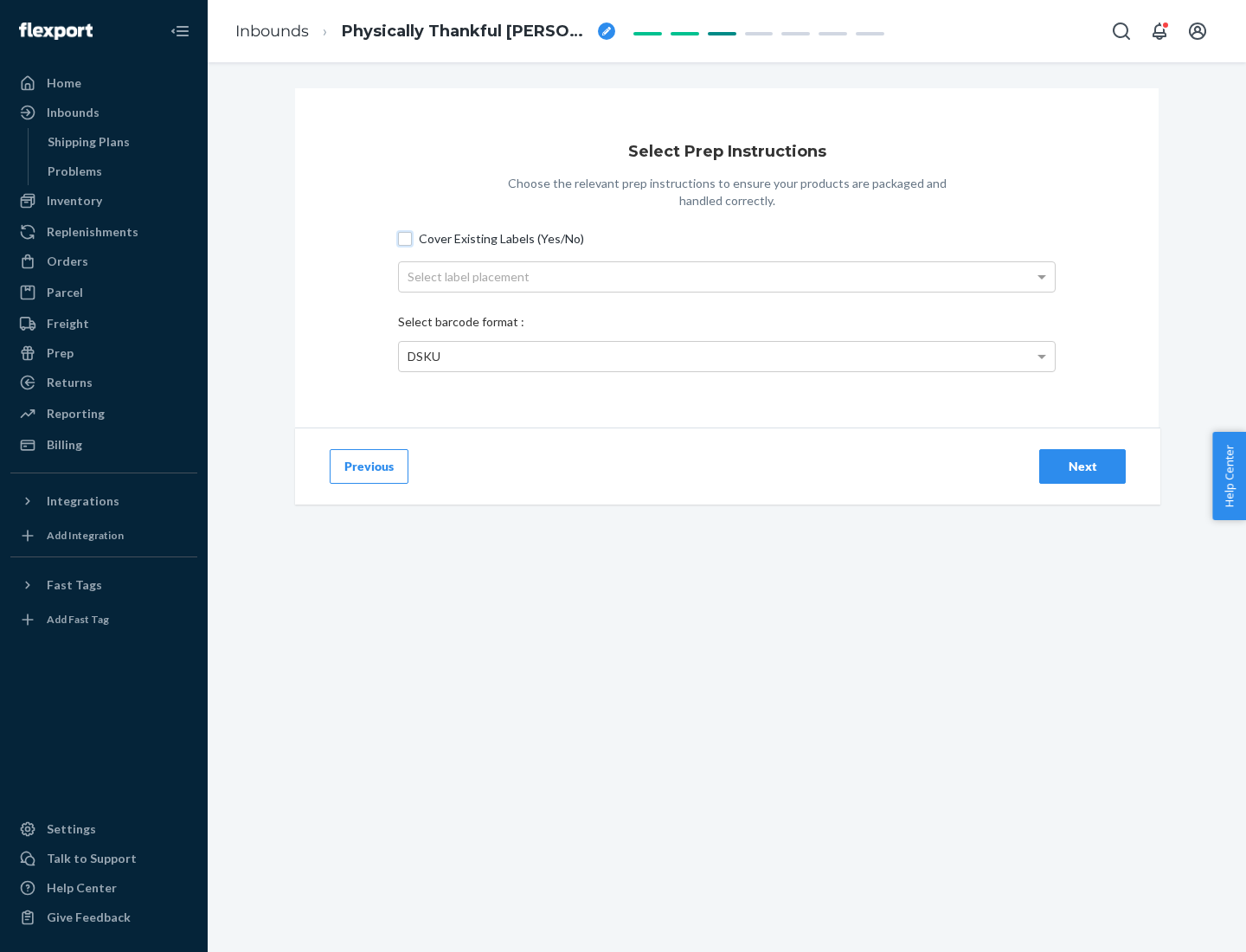
click at [405, 238] on input "Cover Existing Labels (Yes/No)" at bounding box center [405, 238] width 14 height 14
checkbox input "true"
click at [726, 276] on div "Select label placement" at bounding box center [726, 277] width 656 height 30
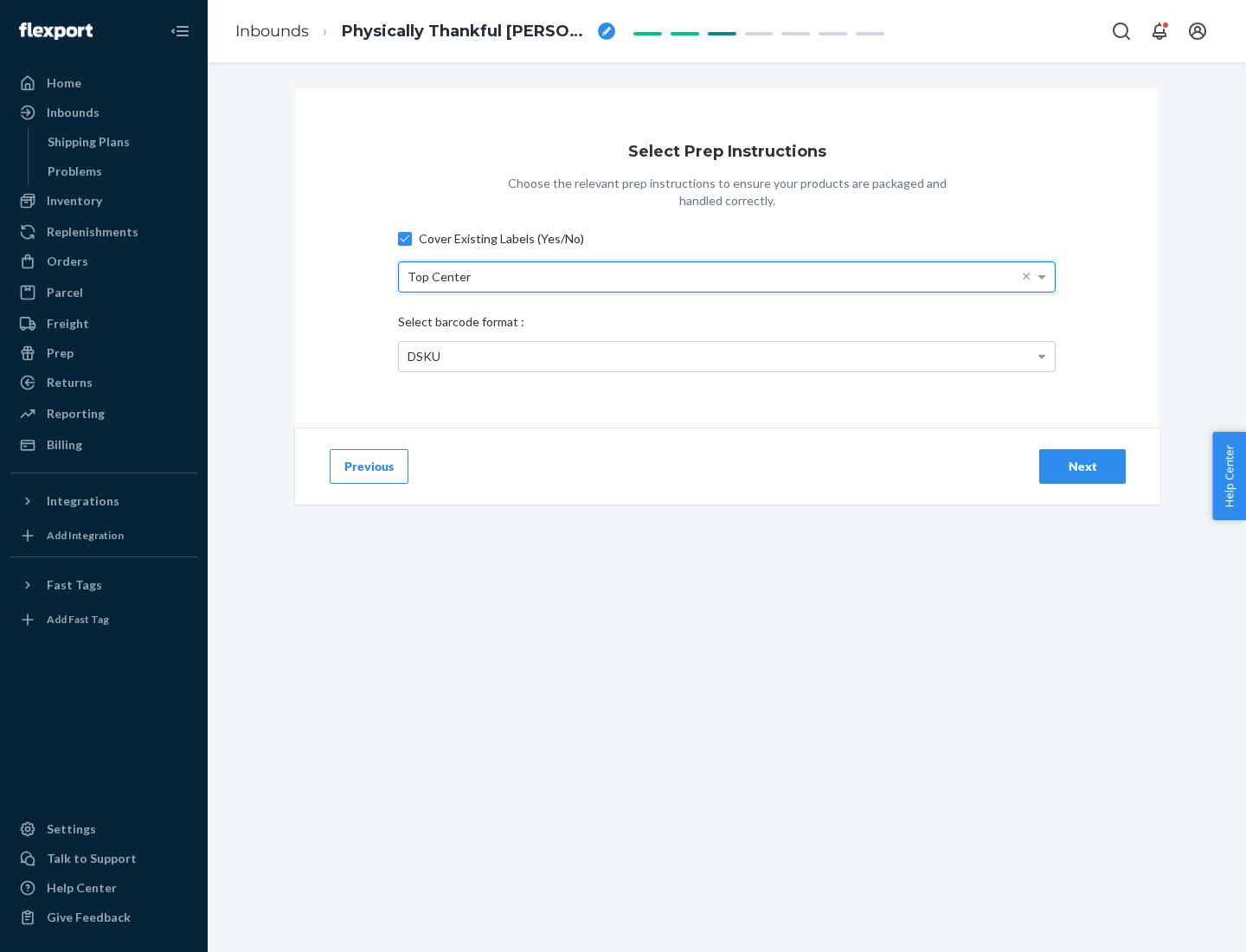
click at [726, 355] on div "DSKU" at bounding box center [726, 356] width 656 height 30
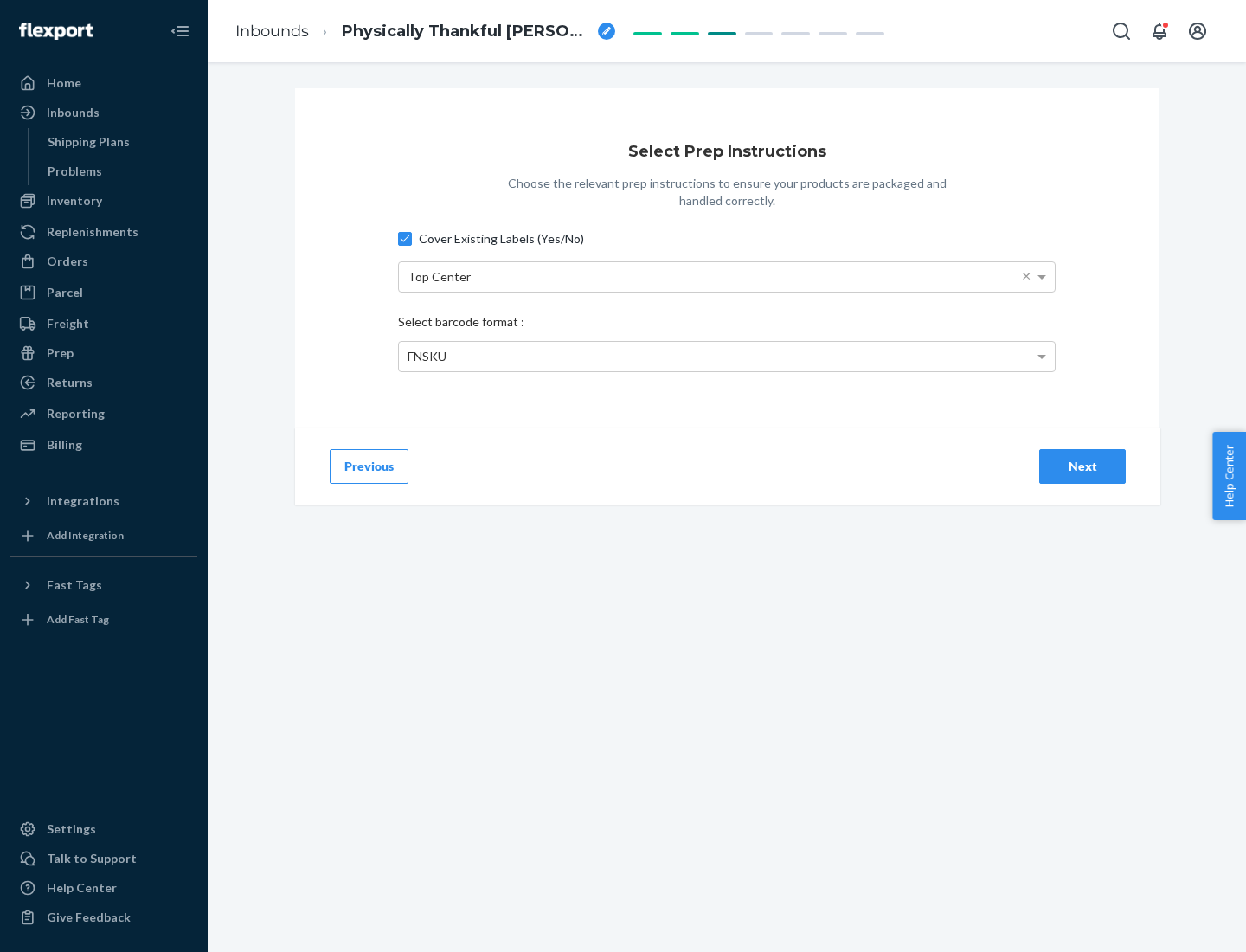
click at [1083, 466] on div "Next" at bounding box center [1083, 466] width 58 height 18
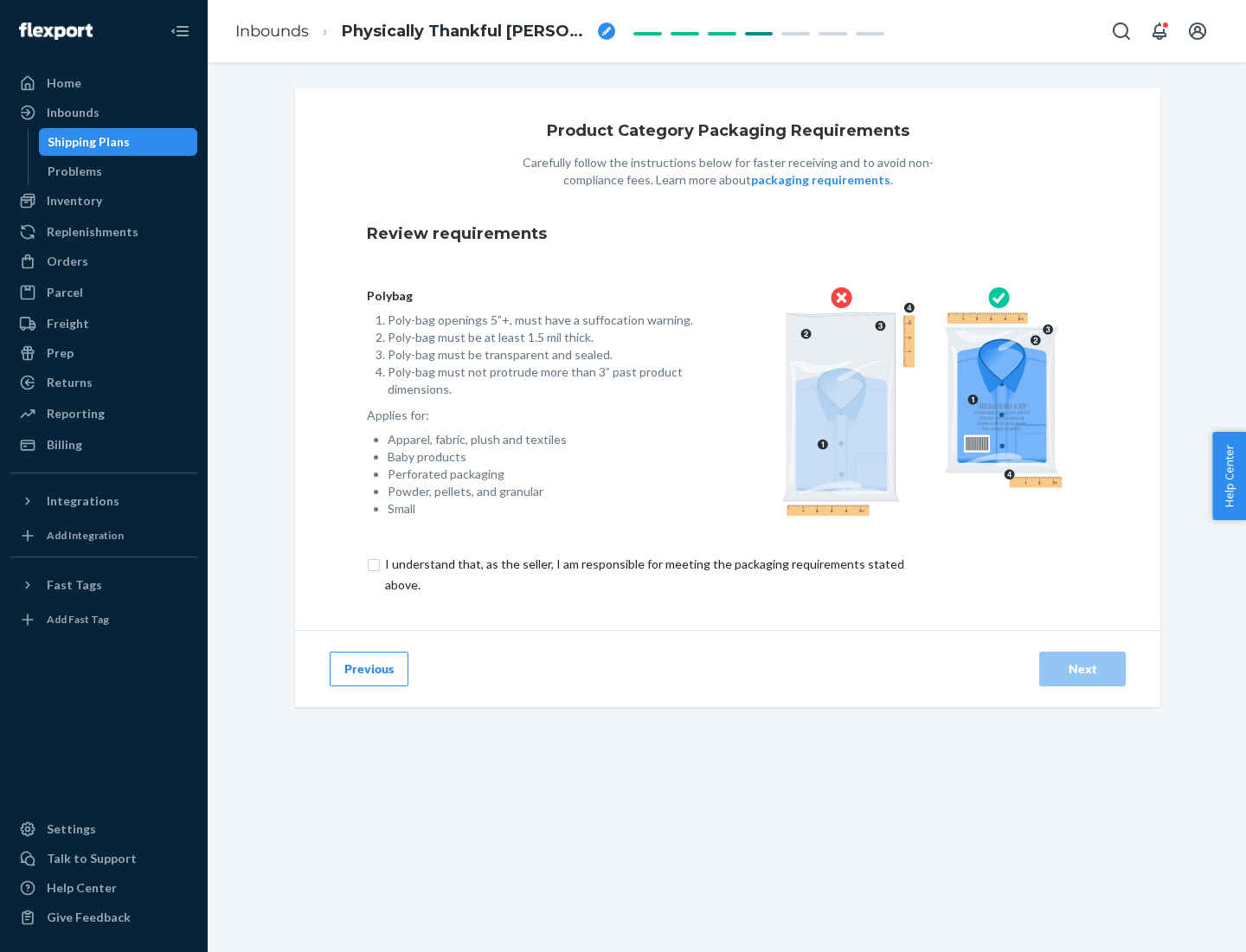
click at [643, 573] on input "checkbox" at bounding box center [654, 574] width 575 height 42
checkbox input "true"
click at [1083, 668] on div "Next" at bounding box center [1083, 669] width 58 height 18
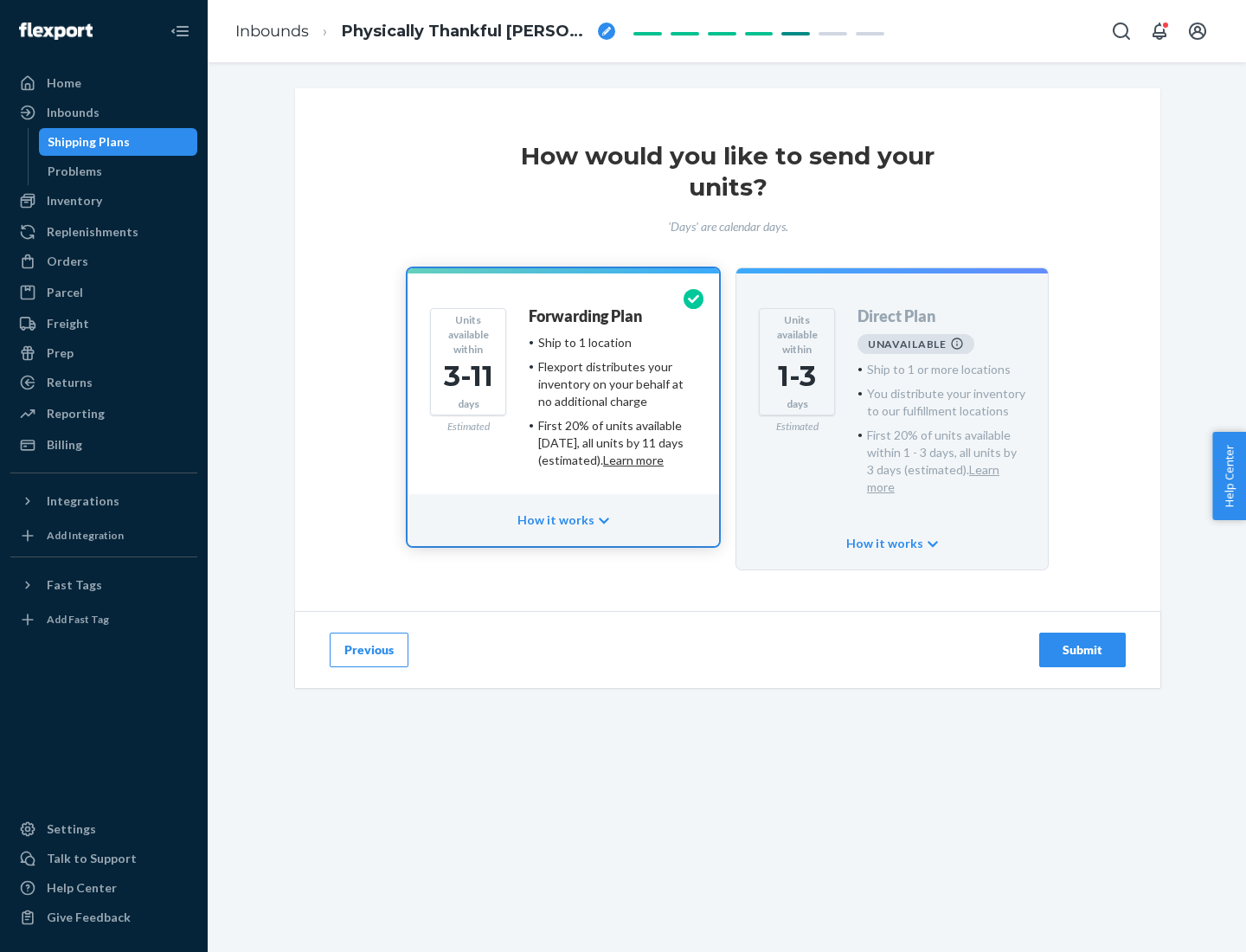
click at [586, 315] on h4 "Forwarding Plan" at bounding box center [585, 316] width 113 height 18
click at [1083, 641] on div "Submit" at bounding box center [1083, 650] width 58 height 18
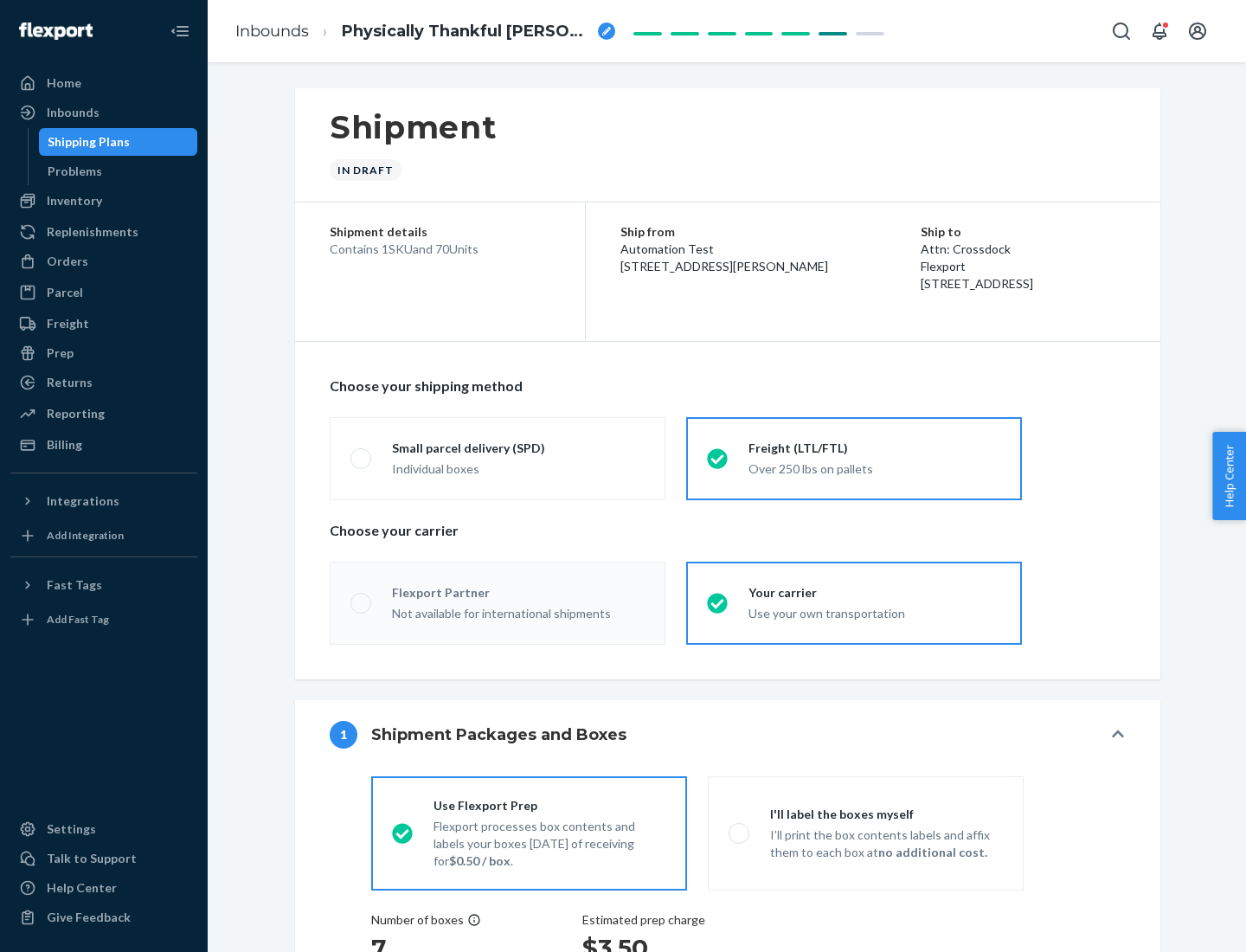
radio input "true"
radio input "false"
radio input "true"
radio input "false"
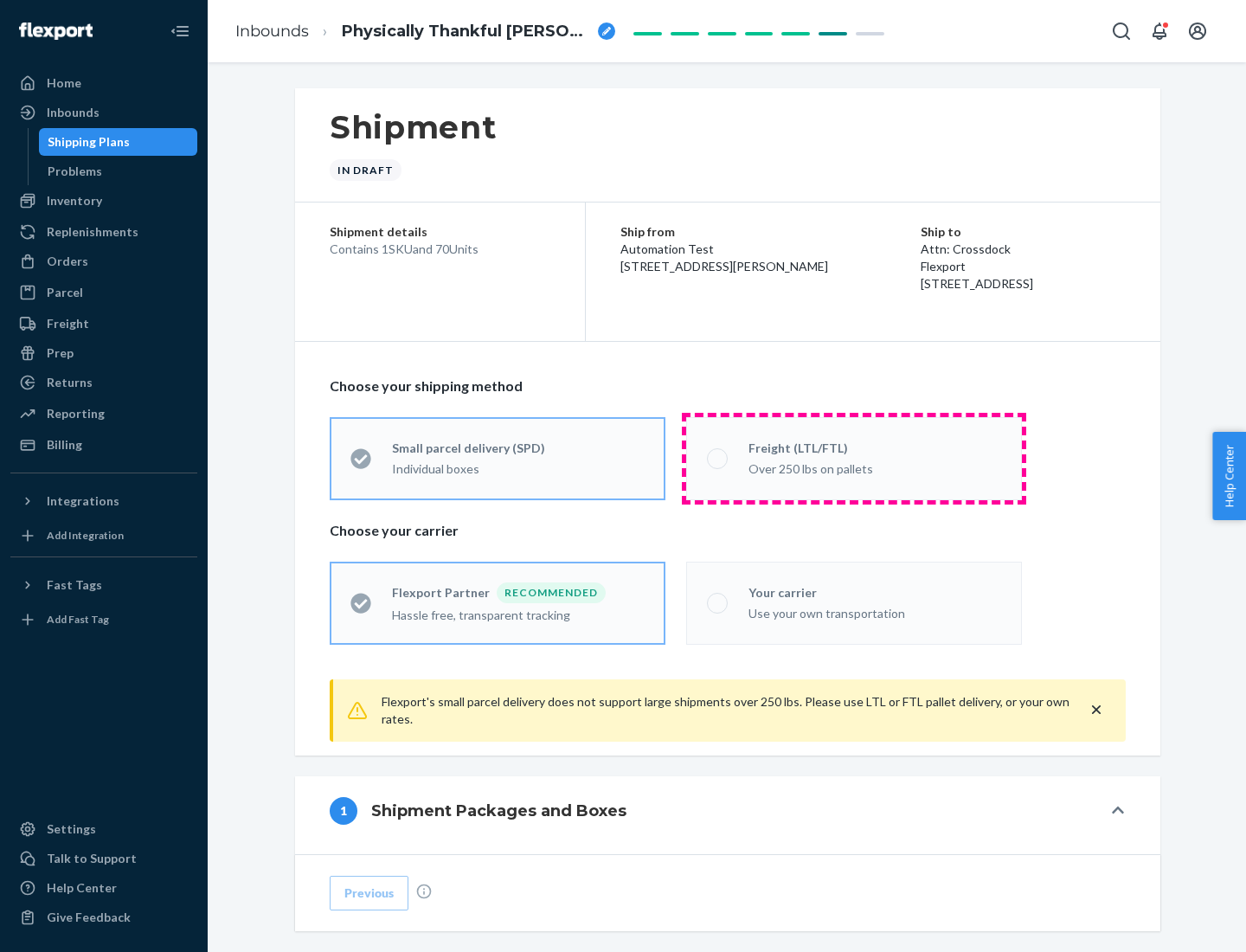
click at [854, 457] on div "Over 250 lbs on pallets" at bounding box center [875, 467] width 252 height 20
click at [718, 457] on input "Freight (LTL/FTL) Over 250 lbs on pallets" at bounding box center [713, 458] width 11 height 11
radio input "true"
radio input "false"
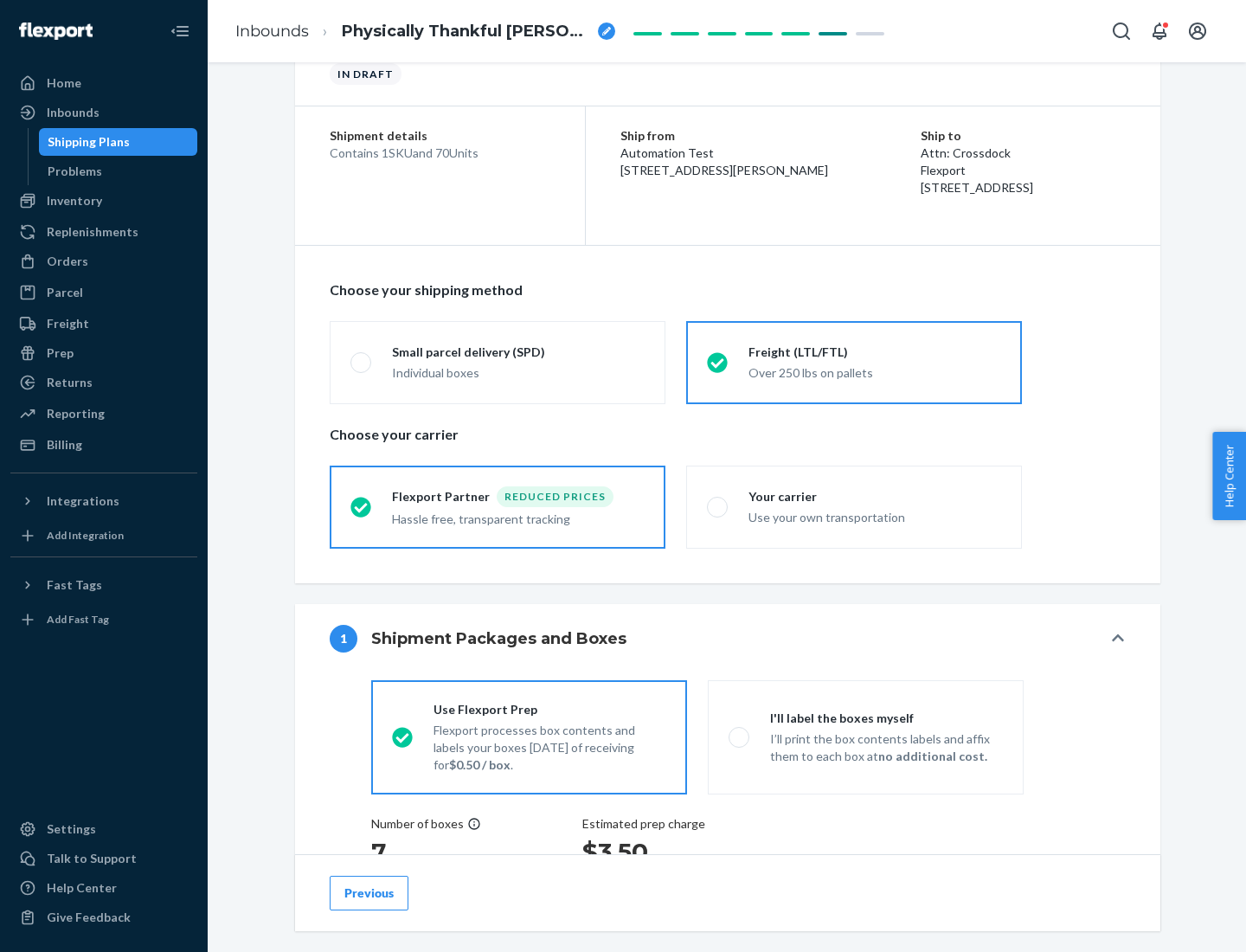
click at [497, 507] on div "Hassle free, transparent tracking" at bounding box center [518, 517] width 252 height 20
click at [362, 507] on input "Flexport Partner Reduced prices Hassle free, transparent tracking" at bounding box center [356, 507] width 11 height 11
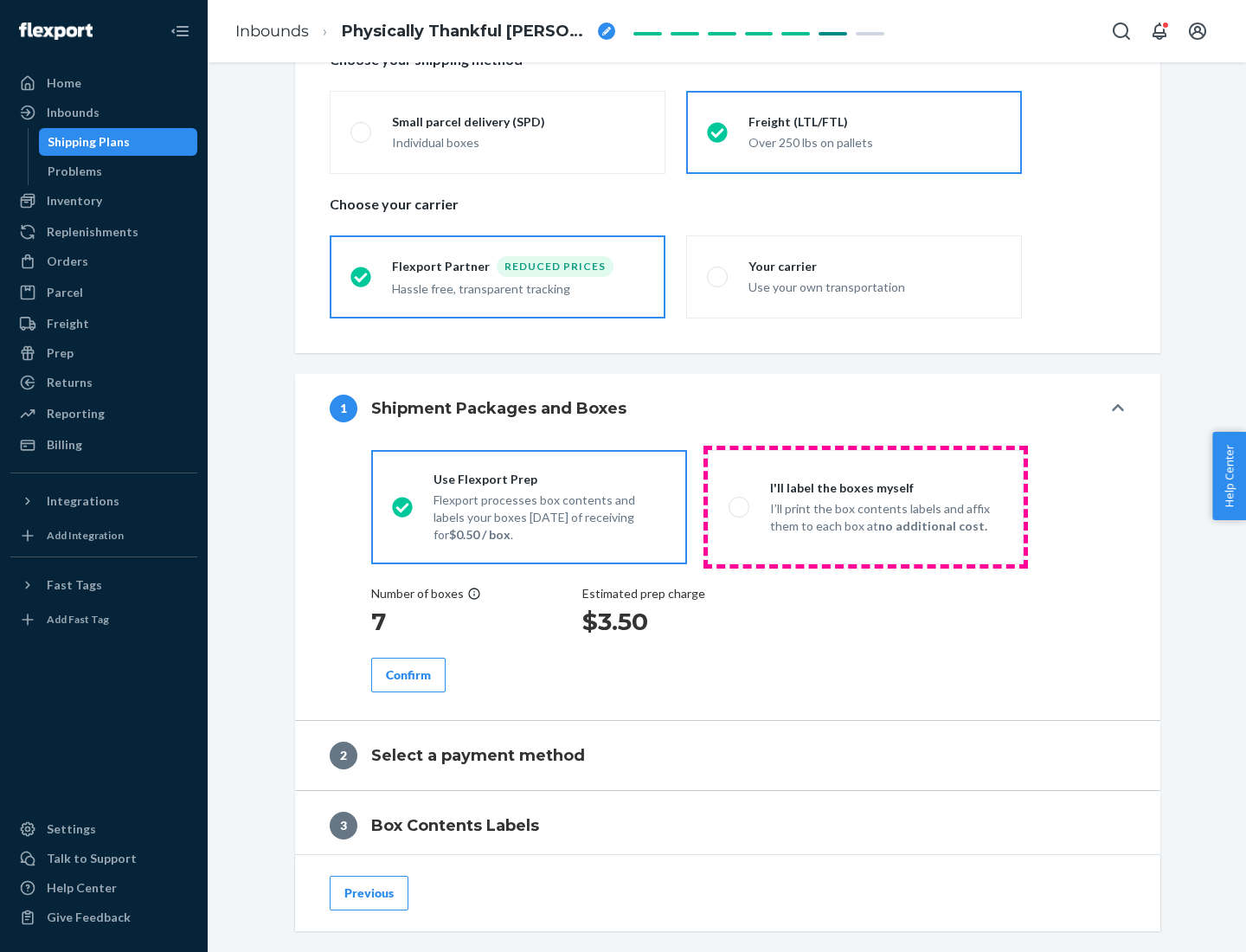
click at [866, 507] on p "I’ll print the box contents labels and affix them to each box at no additional …" at bounding box center [886, 517] width 233 height 34
click at [739, 507] on input "I'll label the boxes myself I’ll print the box contents labels and affix them t…" at bounding box center [734, 507] width 11 height 11
radio input "true"
radio input "false"
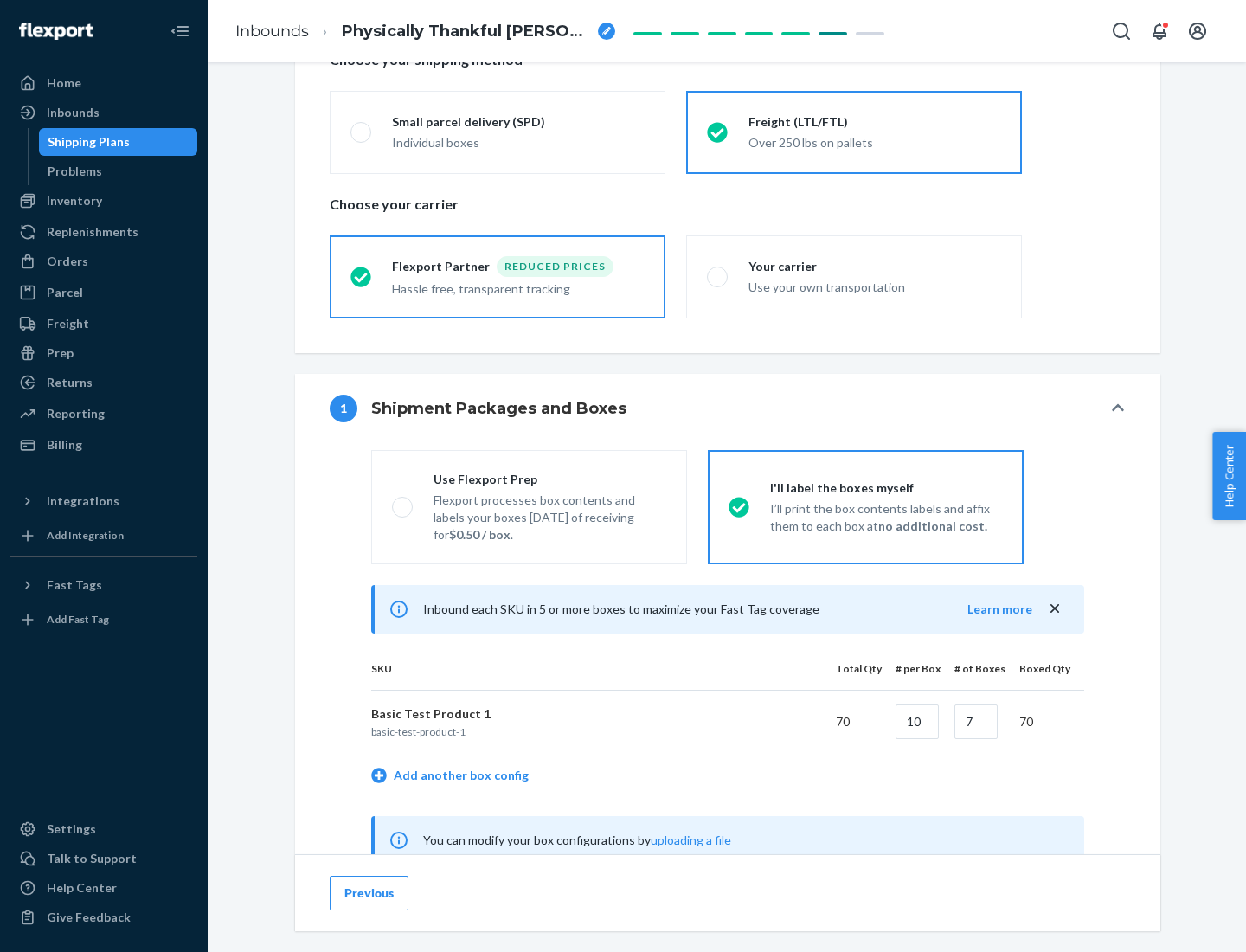
scroll to position [541, 0]
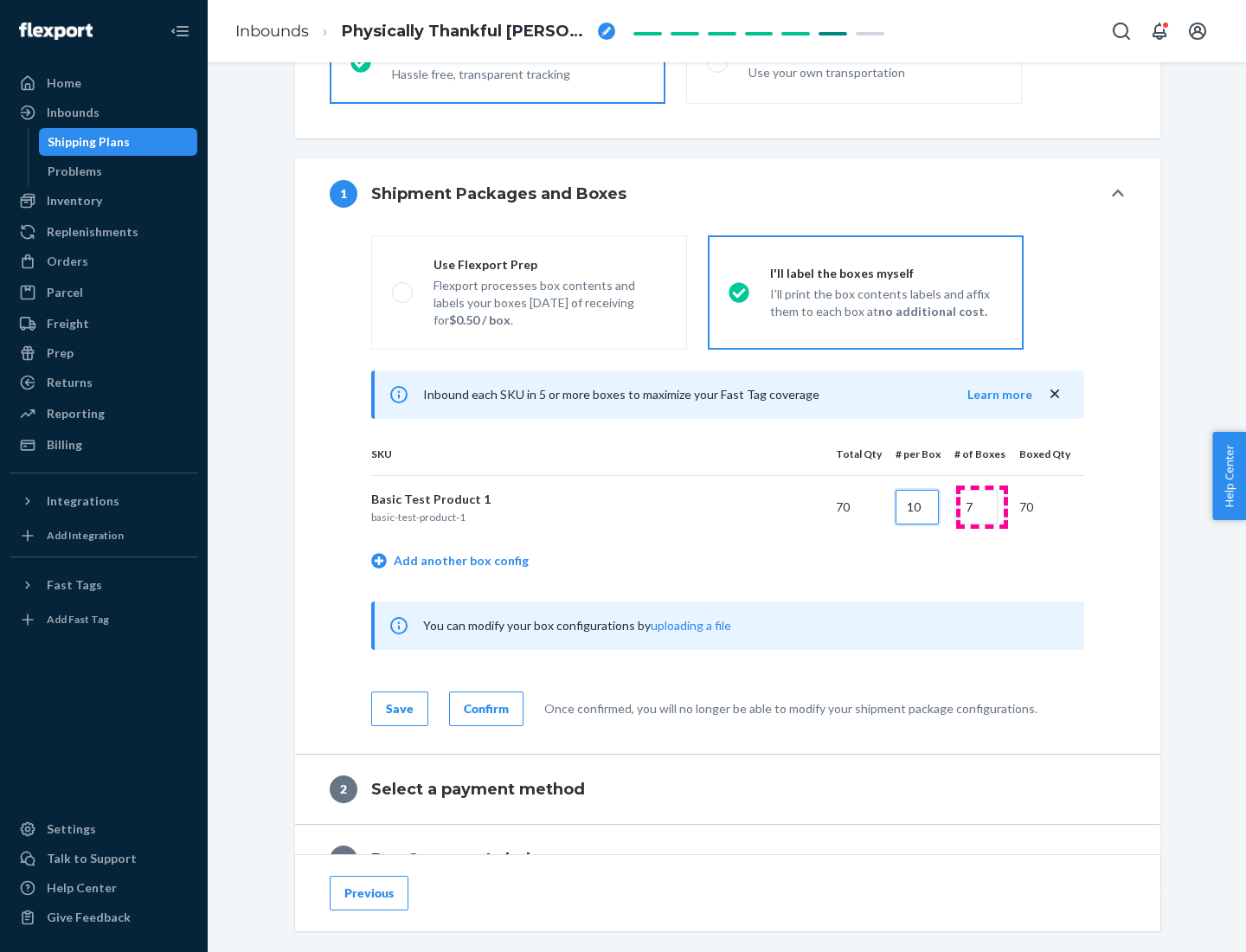
type input "10"
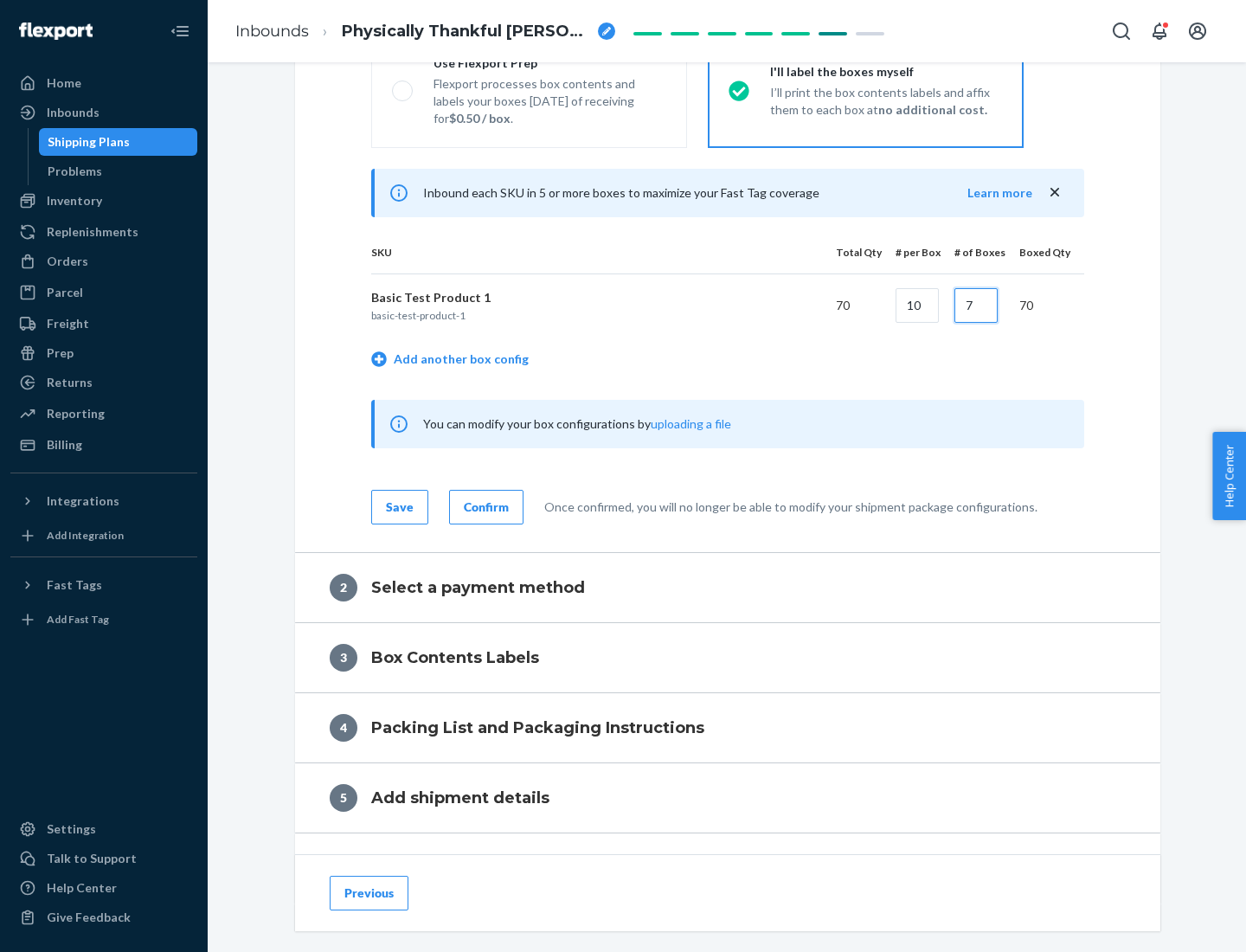
type input "7"
click at [483, 507] on div "Confirm" at bounding box center [486, 507] width 45 height 18
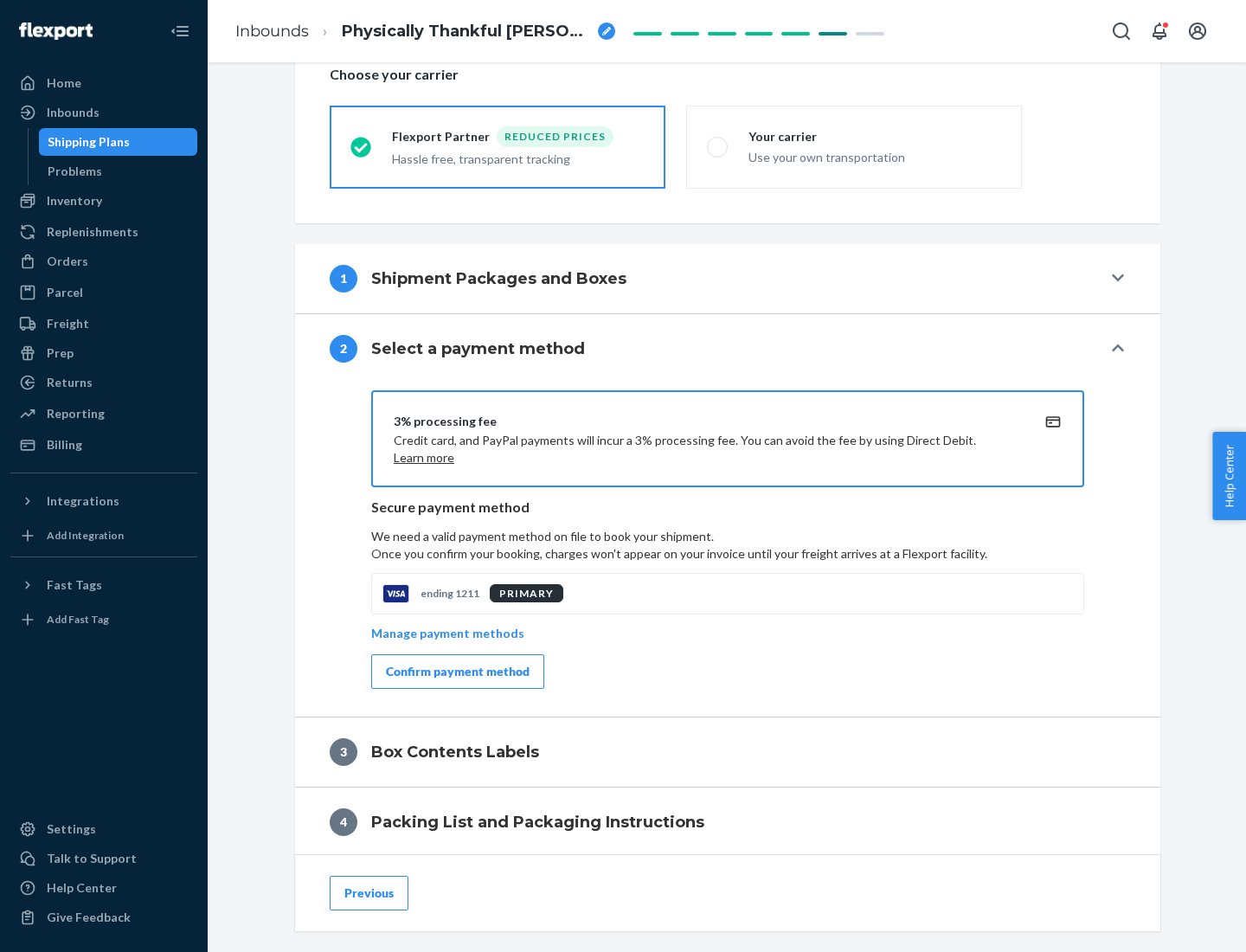
scroll to position [621, 0]
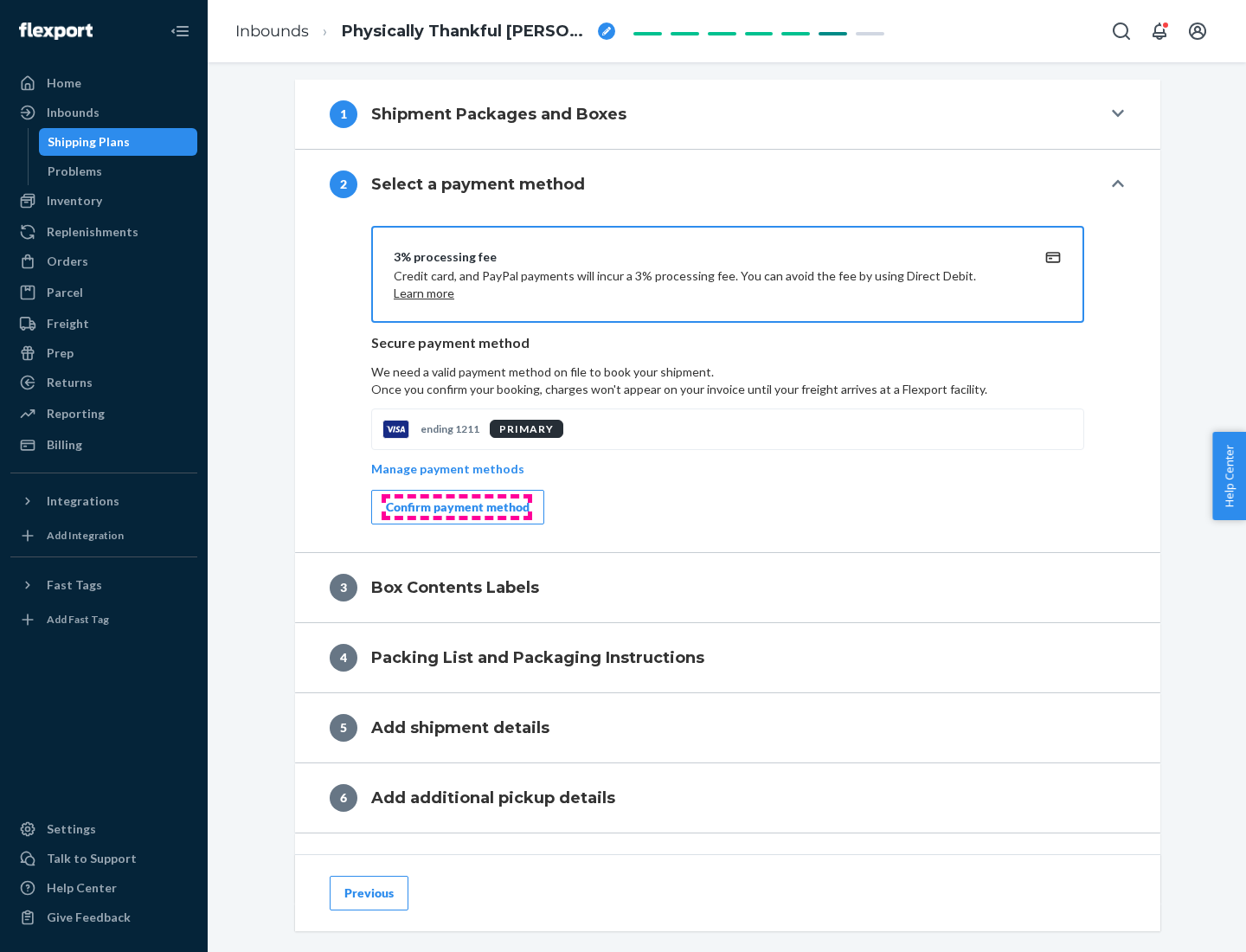
click at [456, 507] on div "Confirm payment method" at bounding box center [457, 507] width 144 height 18
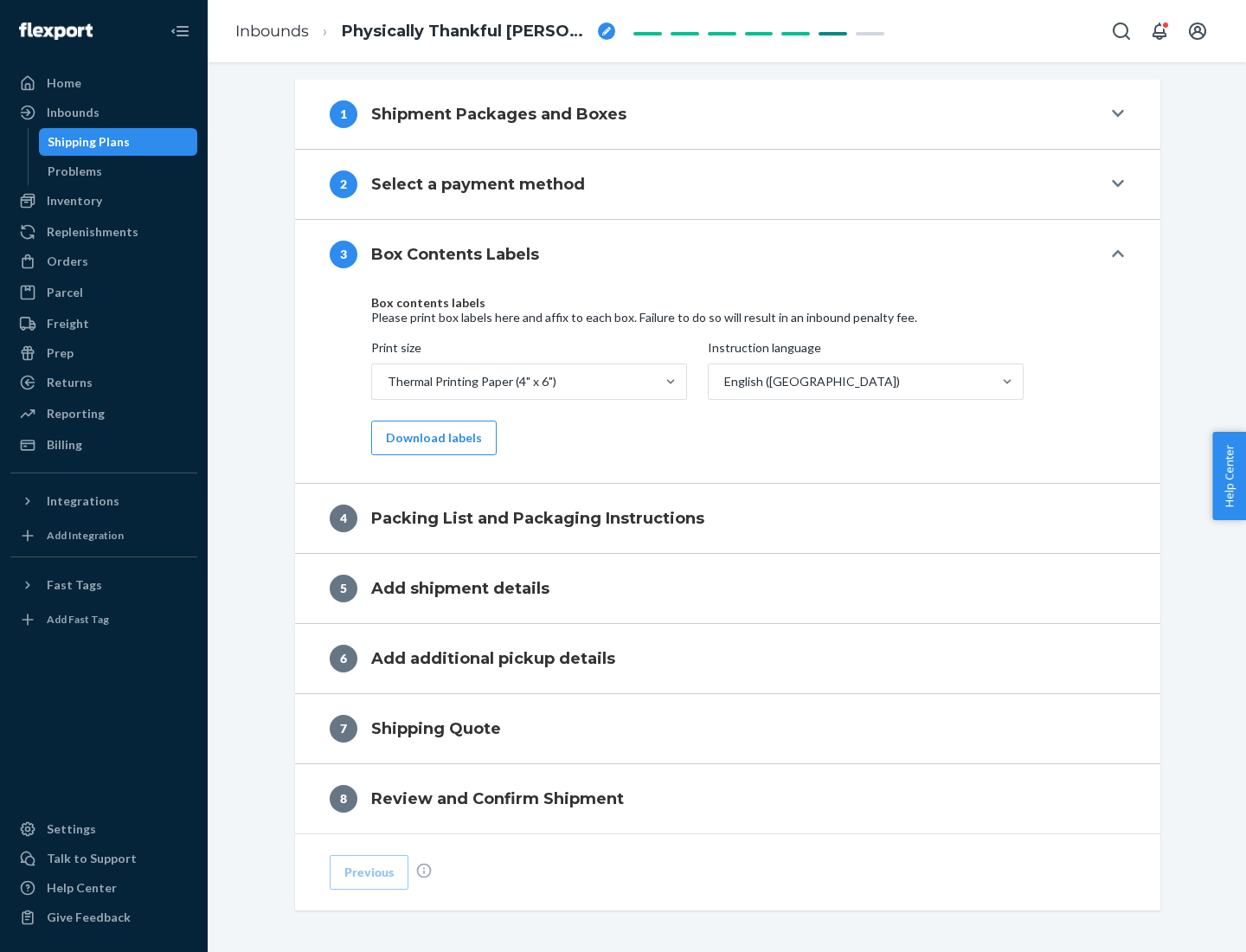
scroll to position [551, 0]
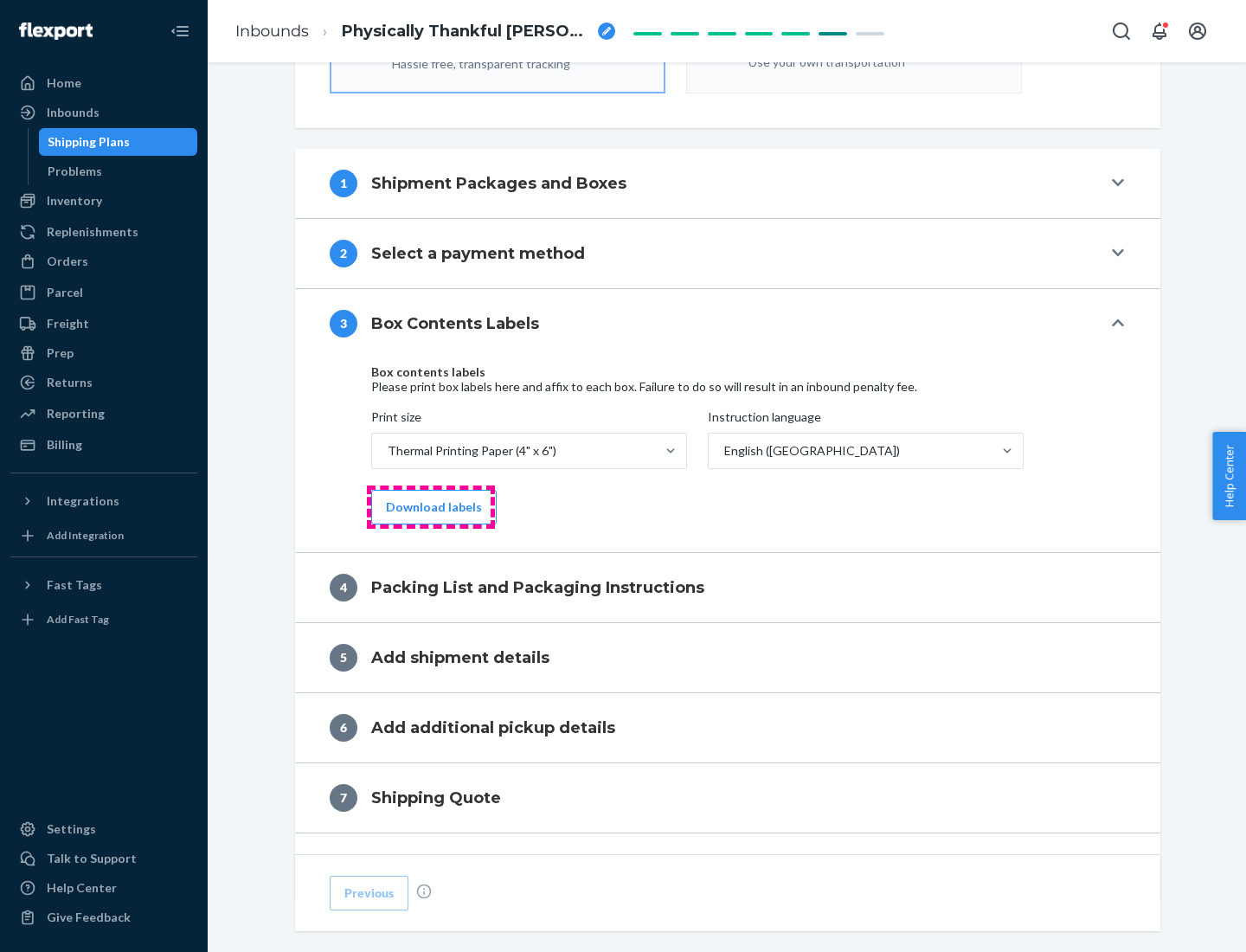
click at [430, 507] on button "Download labels" at bounding box center [433, 507] width 125 height 34
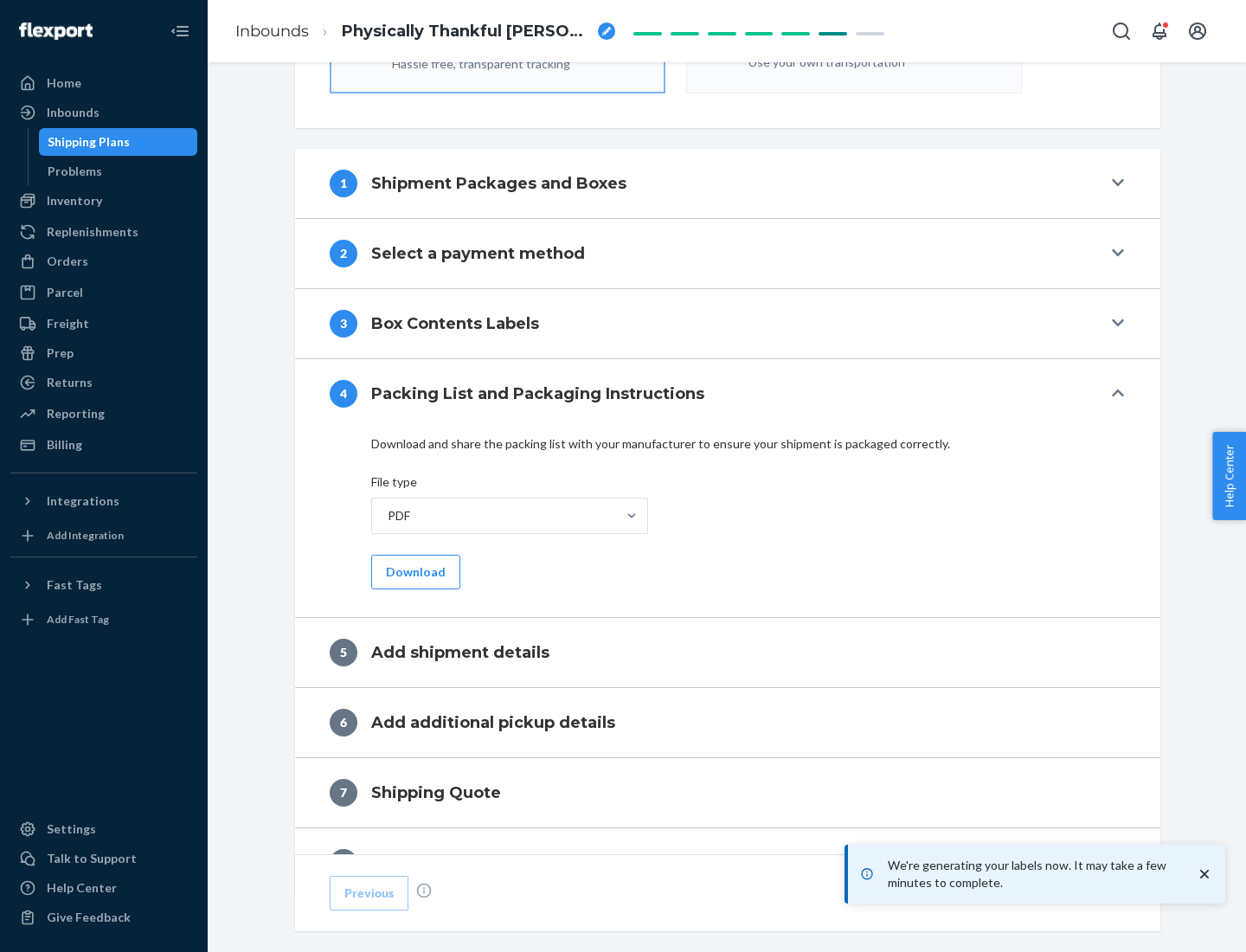
scroll to position [616, 0]
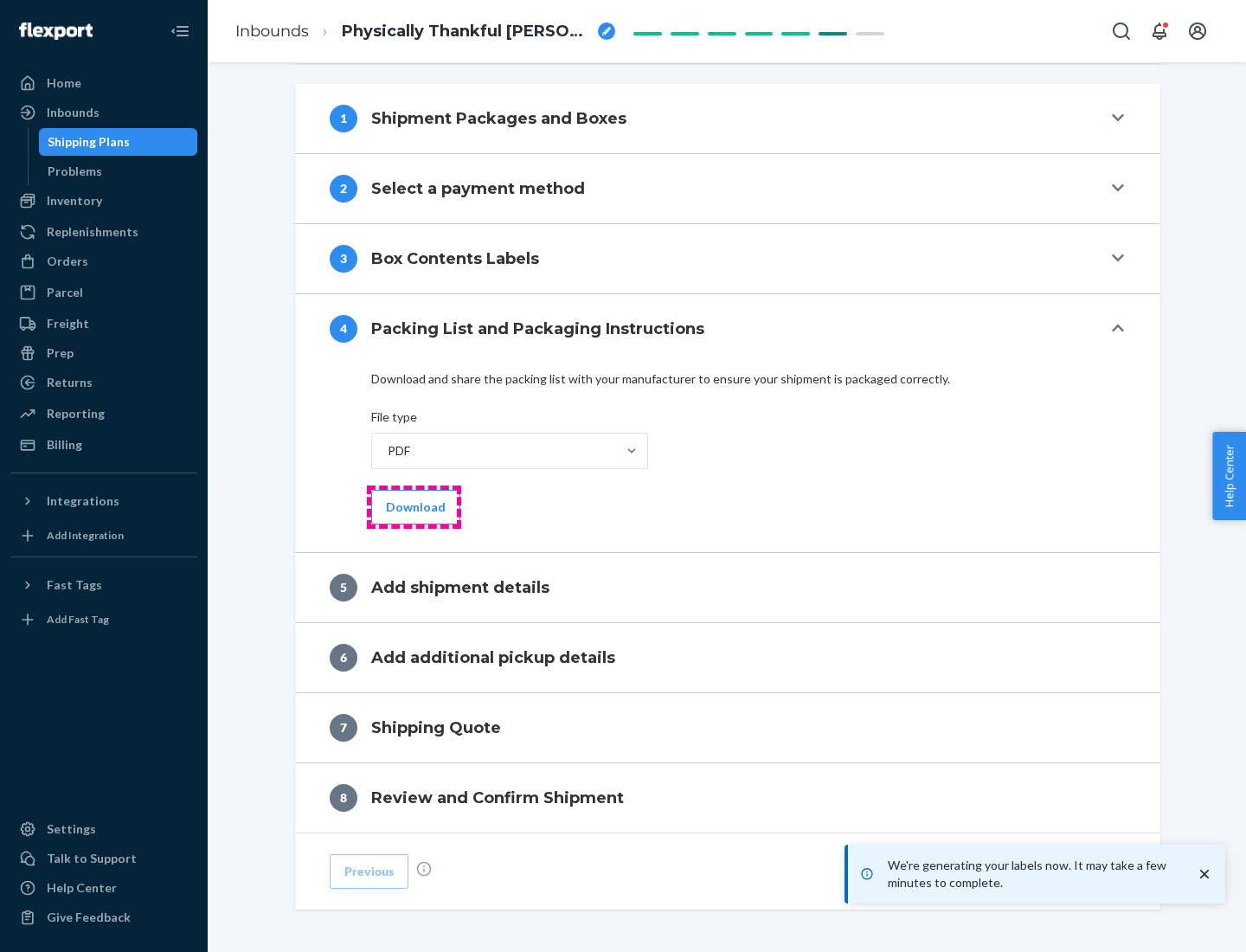
click at [414, 507] on button "Download" at bounding box center [416, 507] width 89 height 34
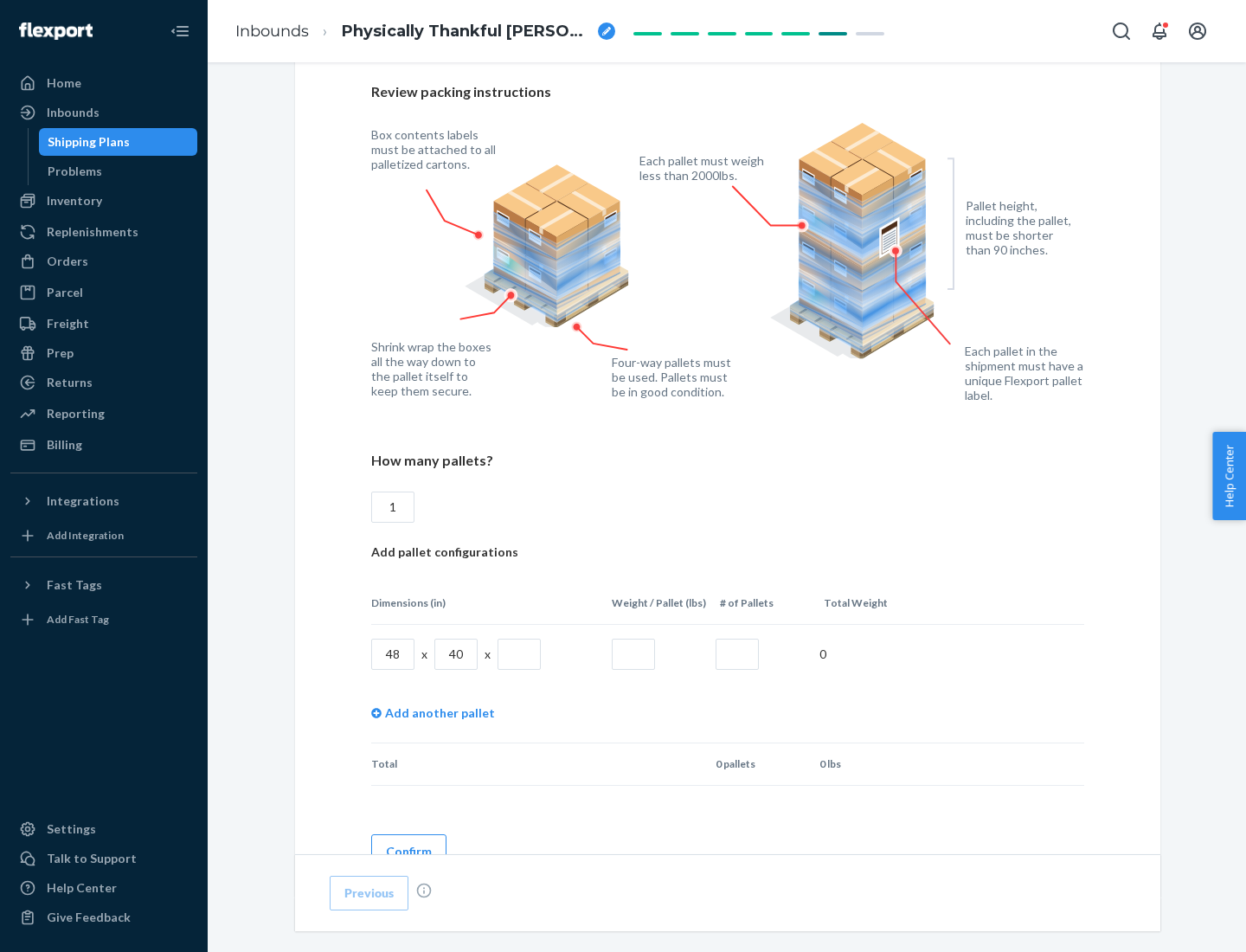
scroll to position [1257, 0]
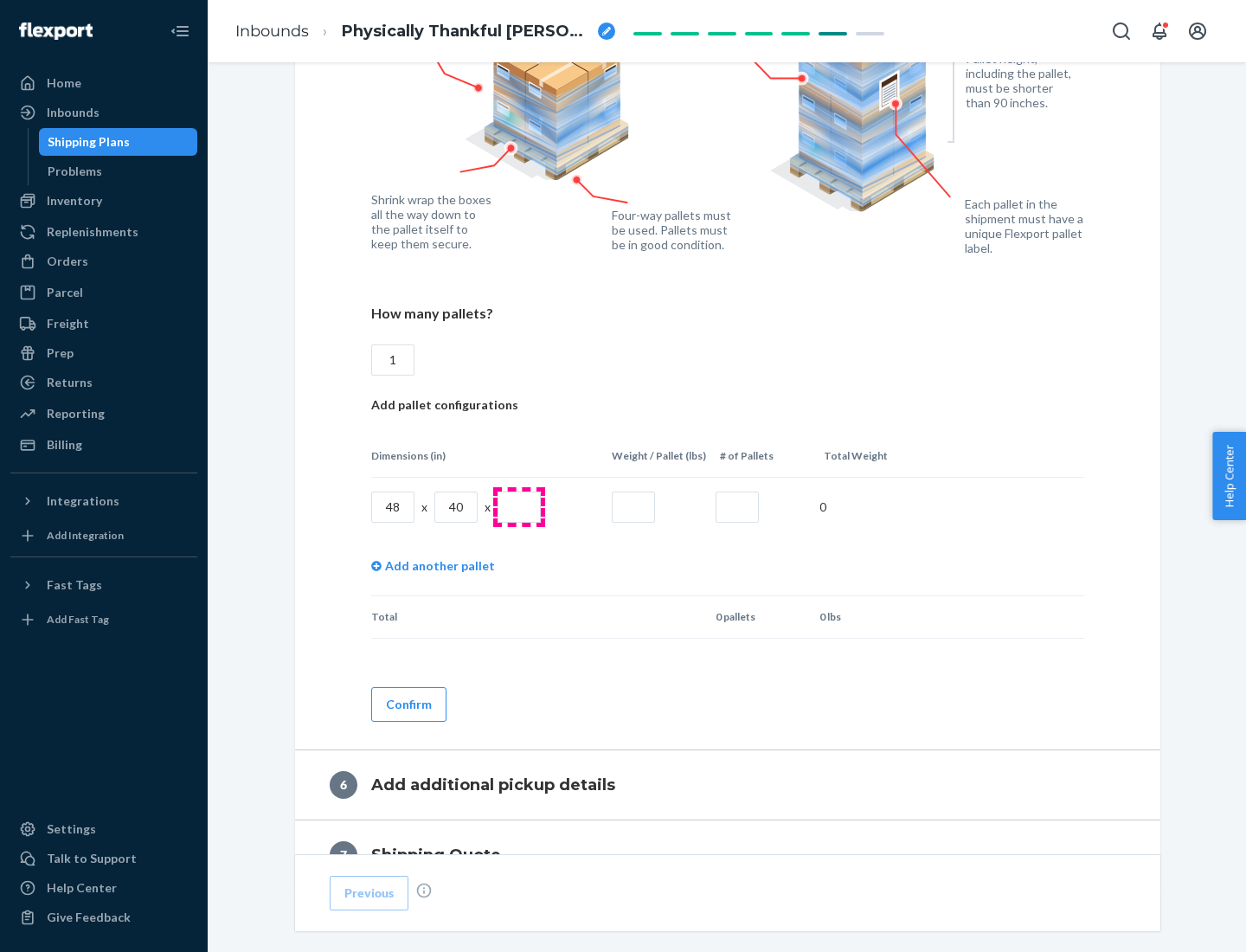
type input "1"
type input "40"
type input "200"
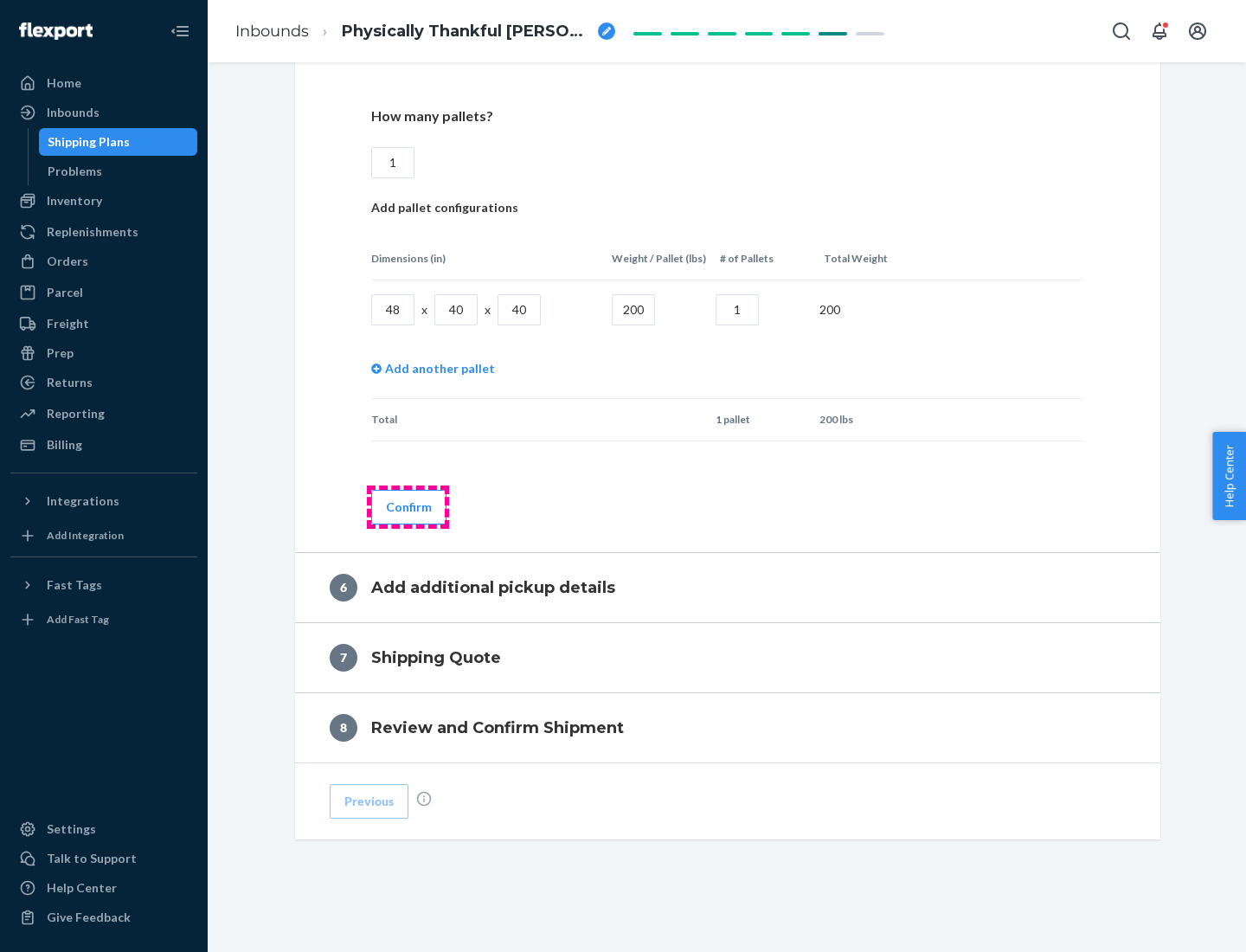
type input "1"
click at [407, 507] on button "Confirm" at bounding box center [408, 507] width 75 height 34
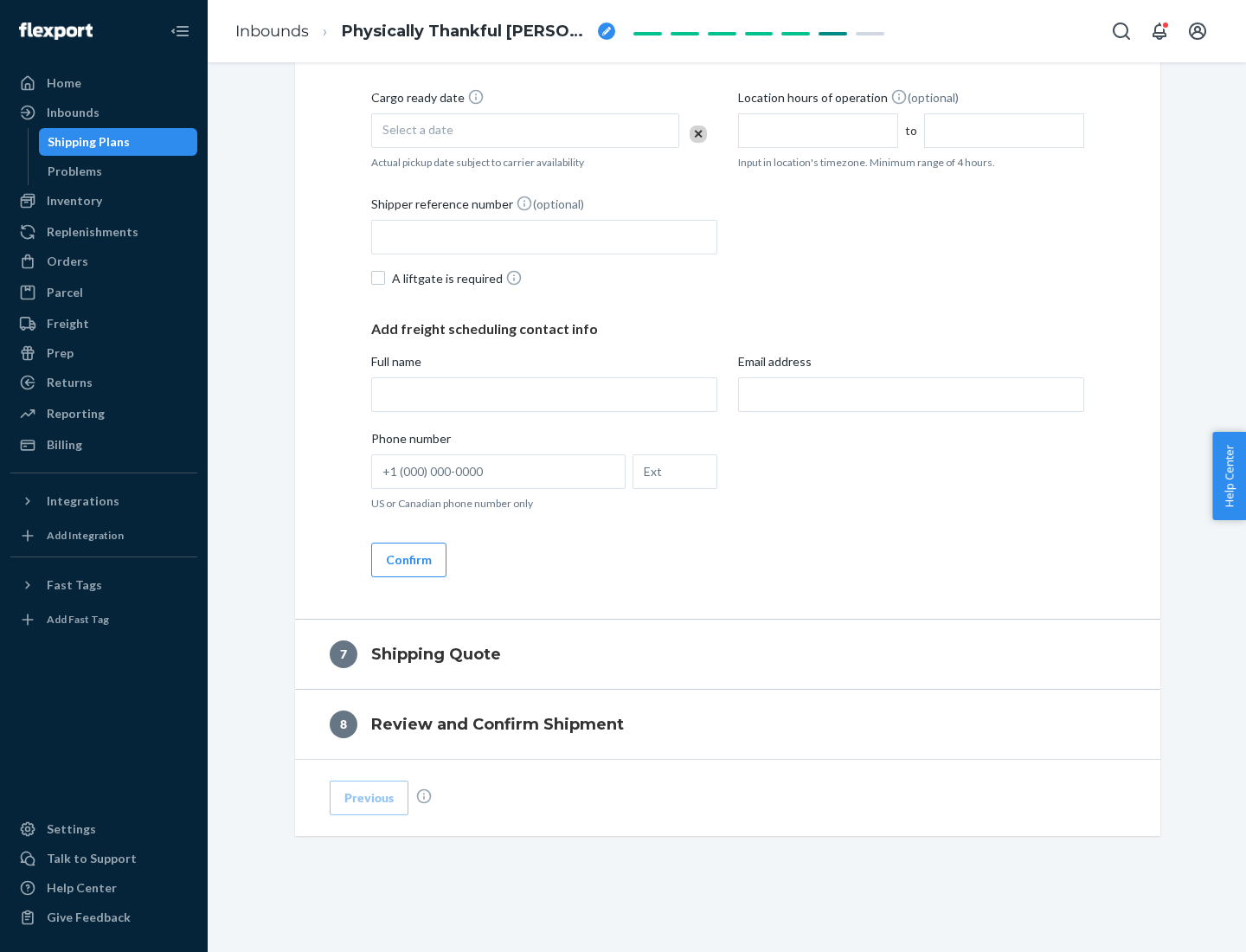
scroll to position [662, 0]
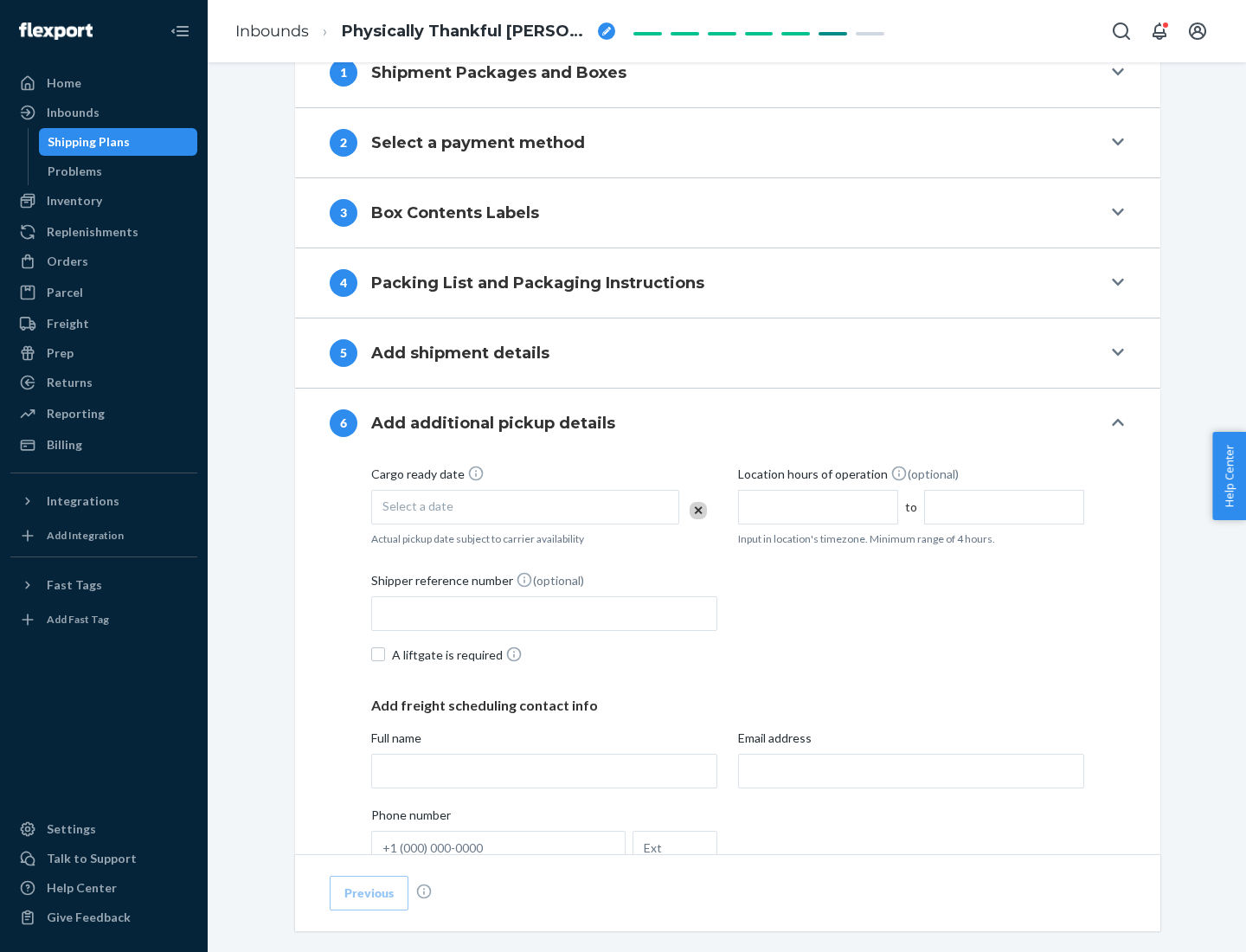
click at [525, 507] on div "Select a date" at bounding box center [525, 507] width 308 height 34
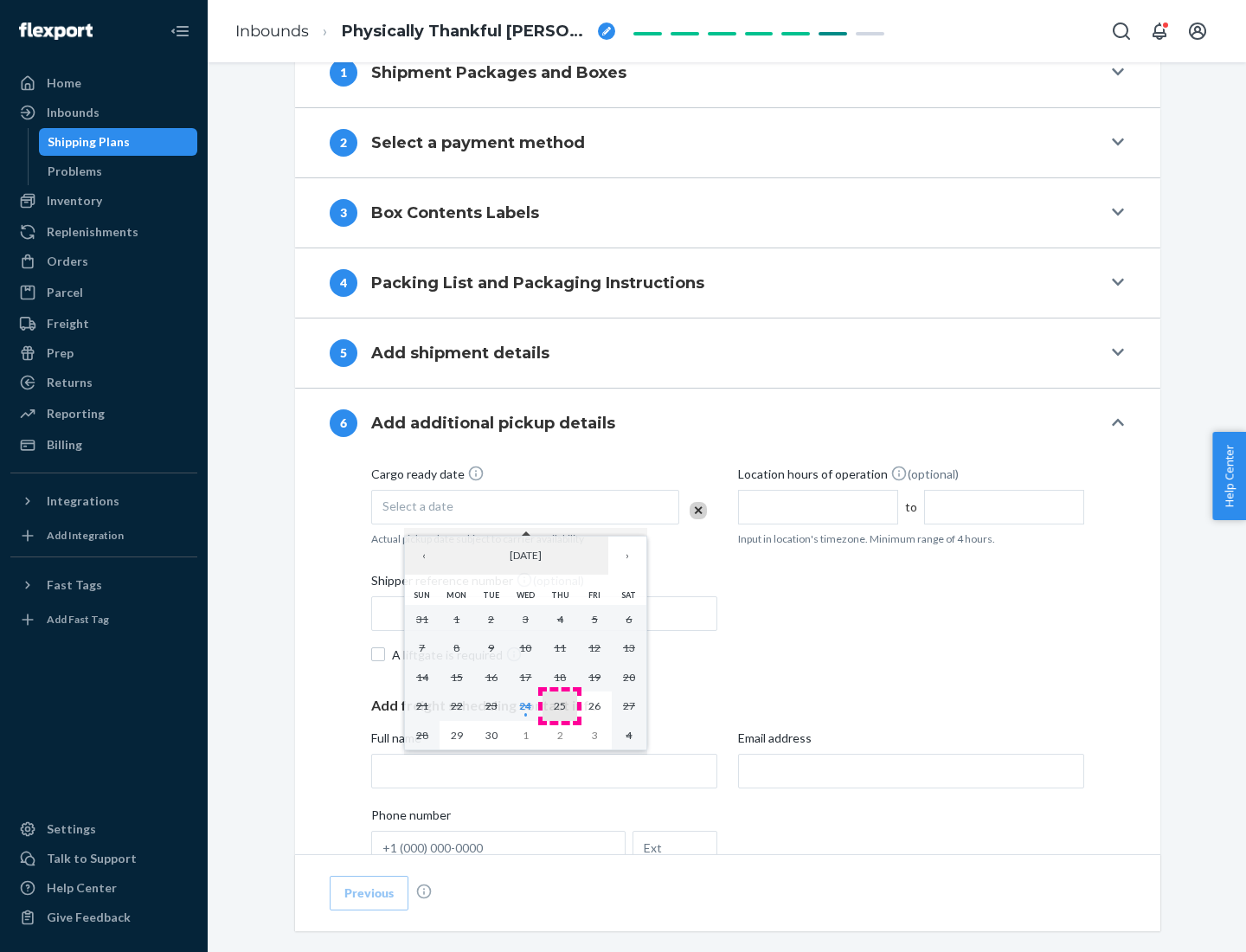
click at [559, 705] on abbr "25" at bounding box center [559, 706] width 12 height 13
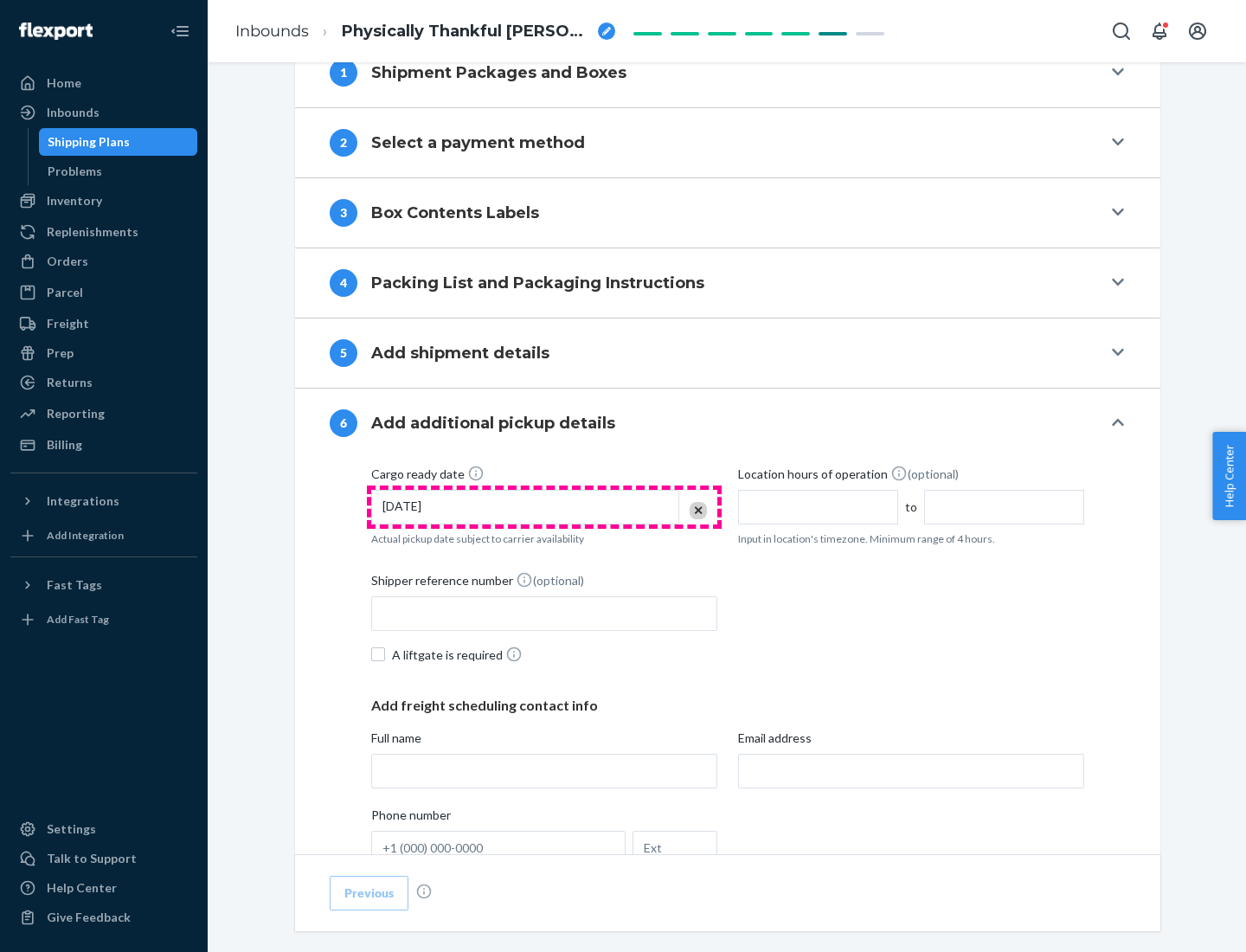
scroll to position [926, 0]
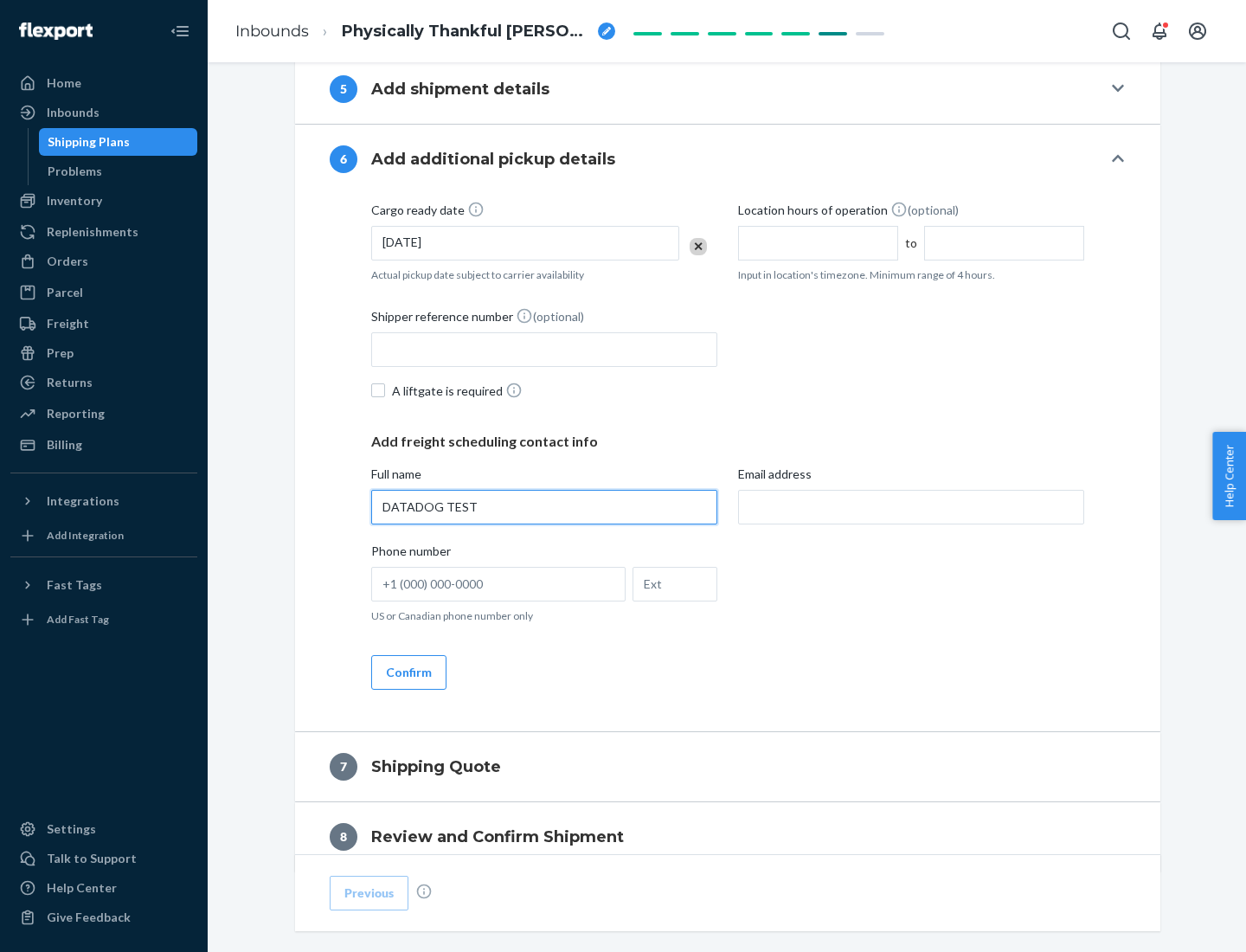
type input "DATADOG TEST"
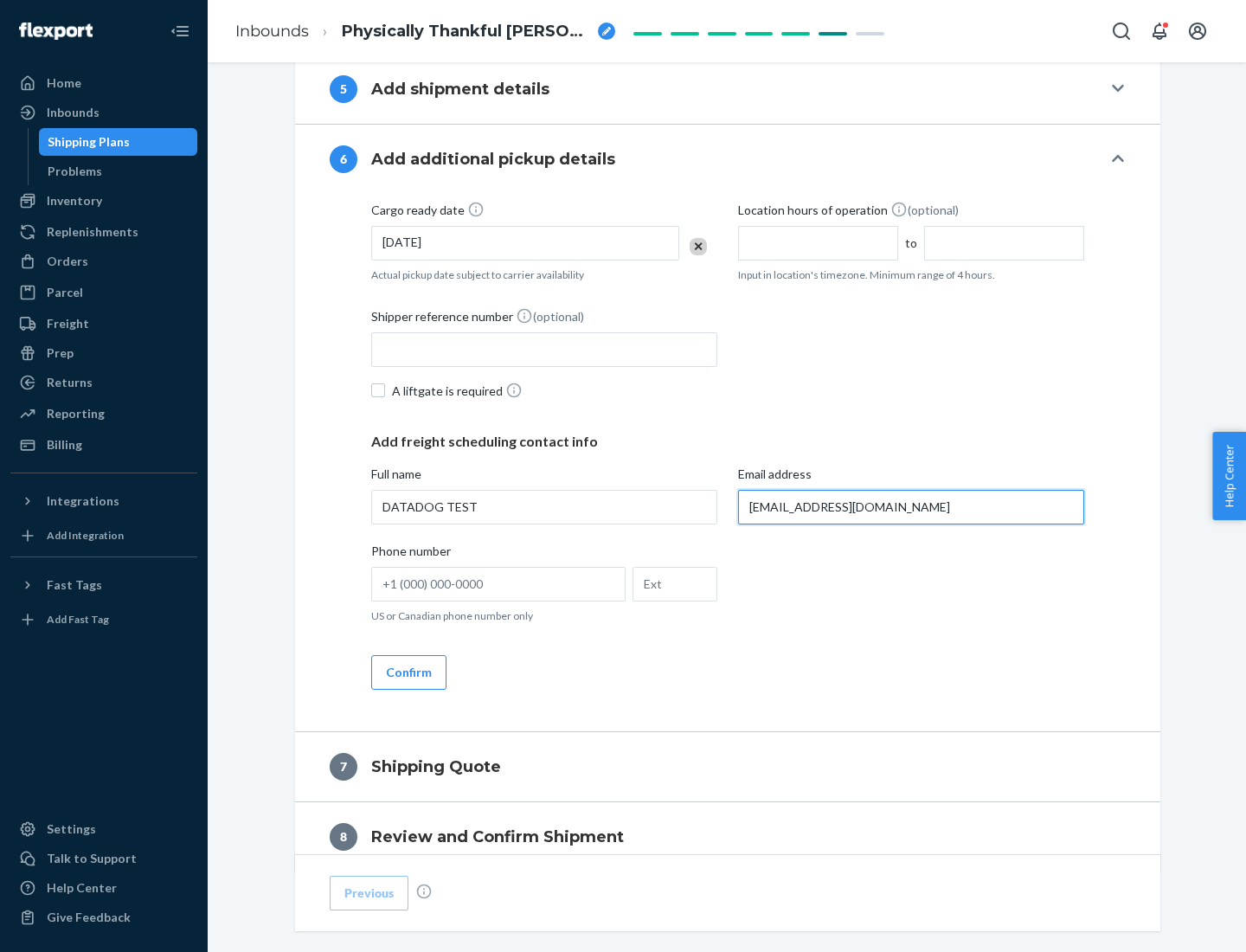
scroll to position [1003, 0]
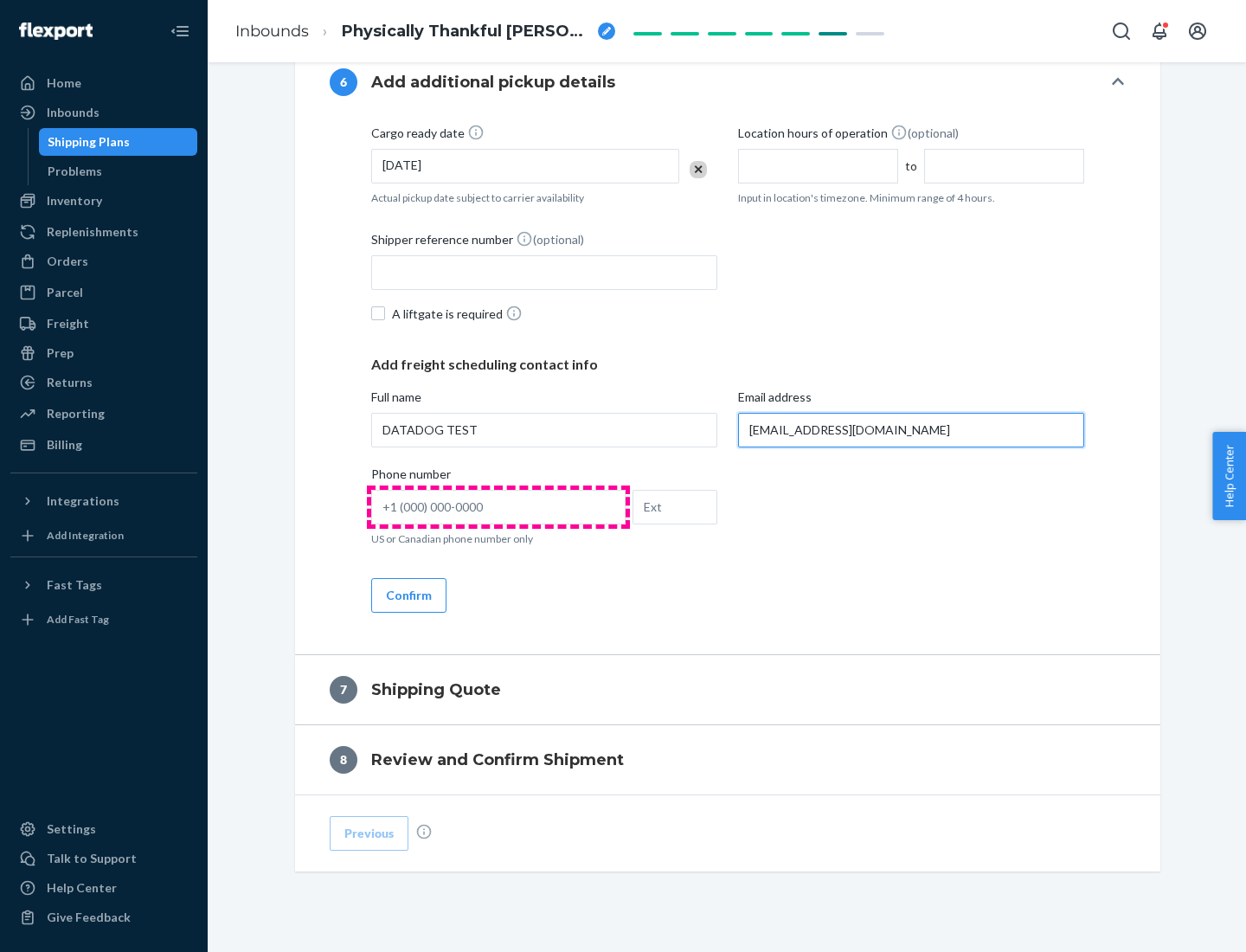
type input "[EMAIL_ADDRESS][DOMAIN_NAME]"
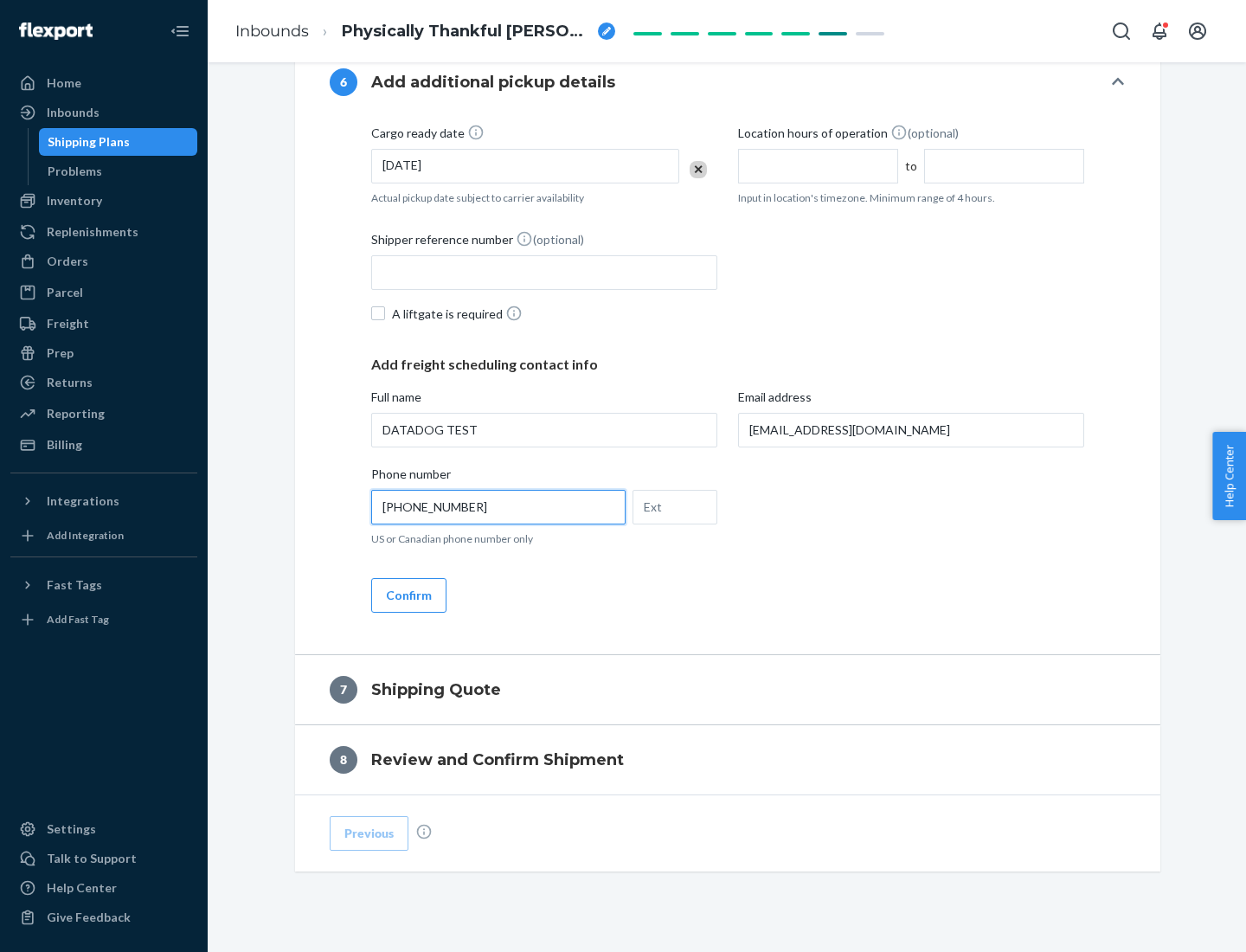
scroll to position [1038, 0]
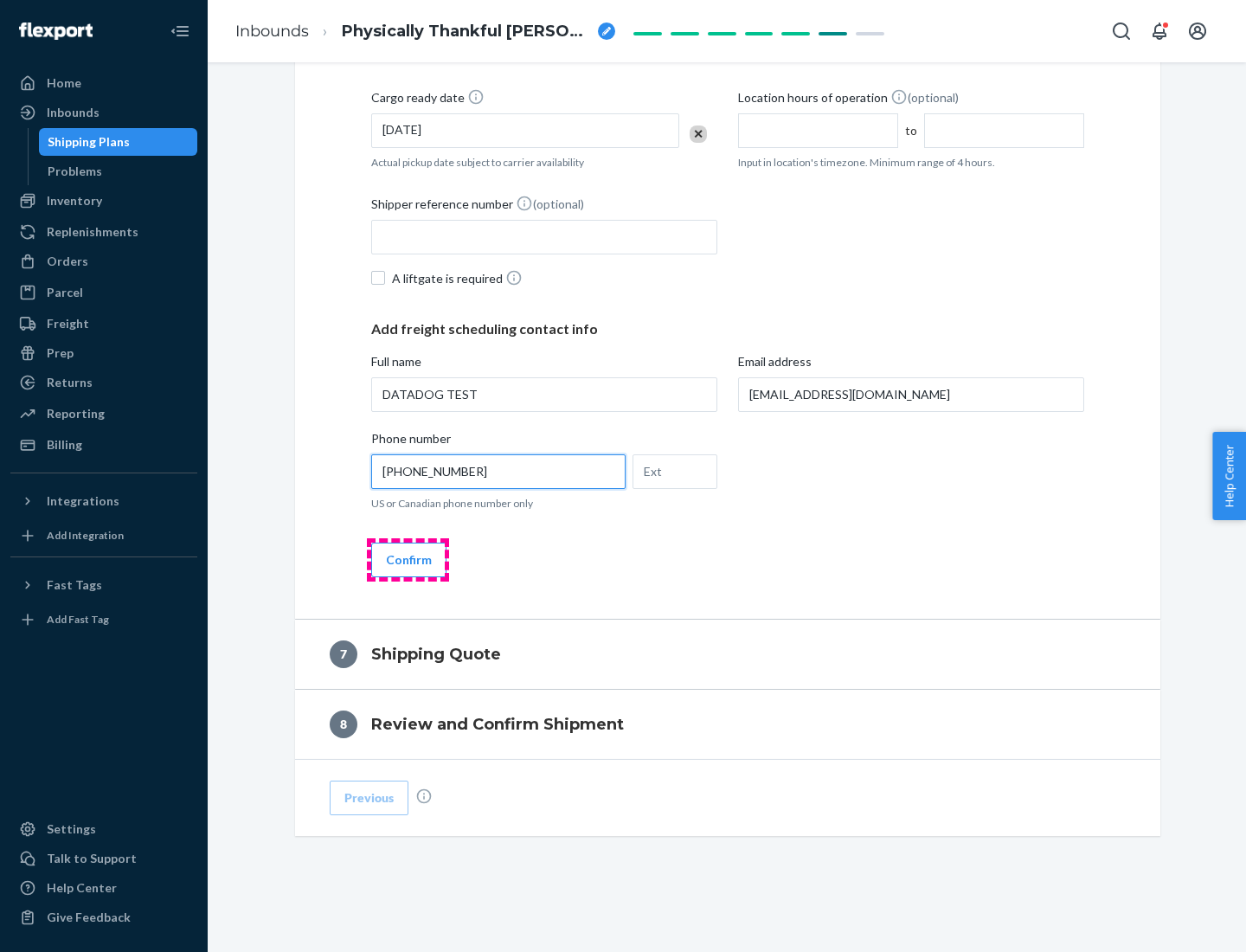
type input "[PHONE_NUMBER]"
click at [407, 559] on button "Confirm" at bounding box center [408, 560] width 75 height 34
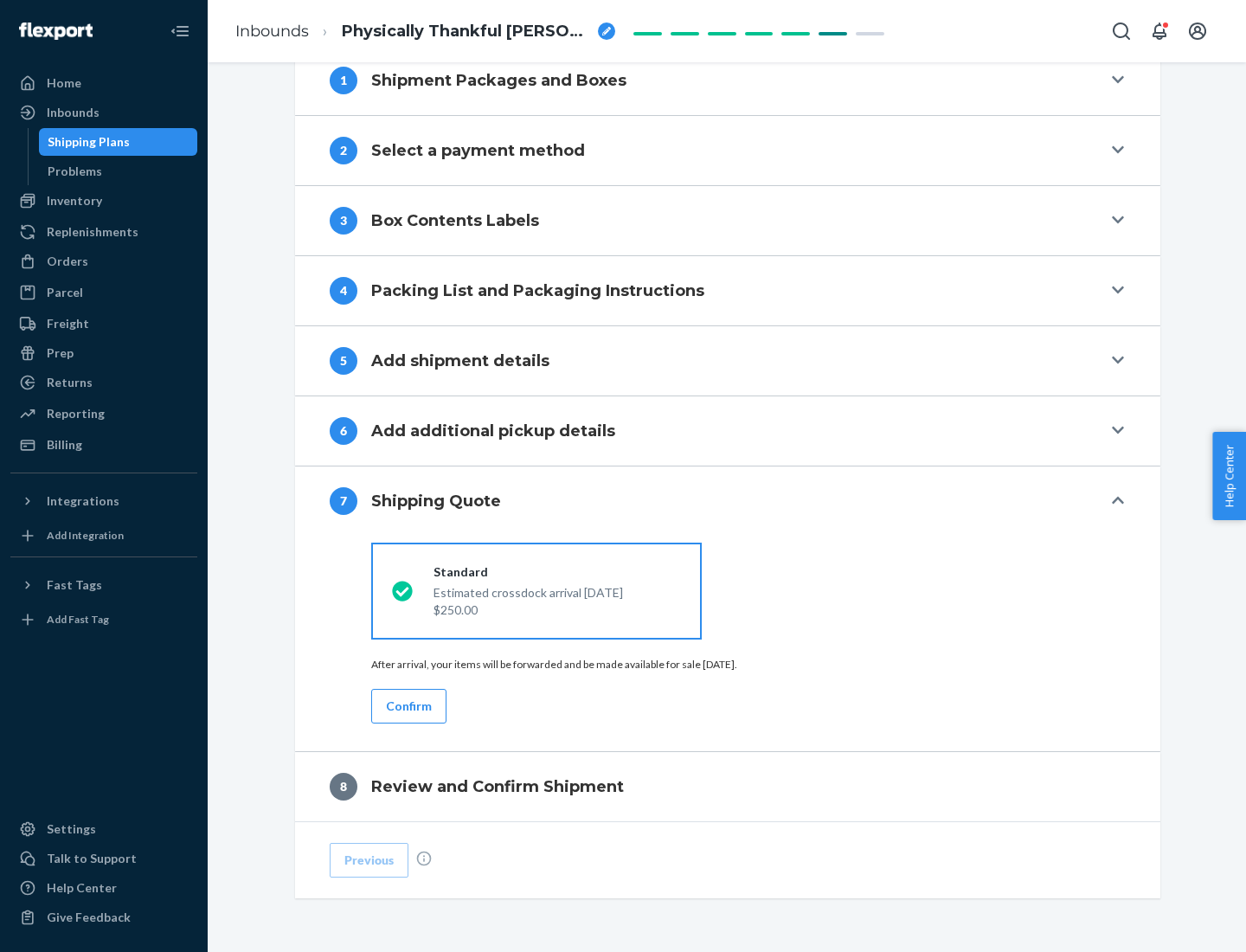
scroll to position [716, 0]
